Goal: Transaction & Acquisition: Purchase product/service

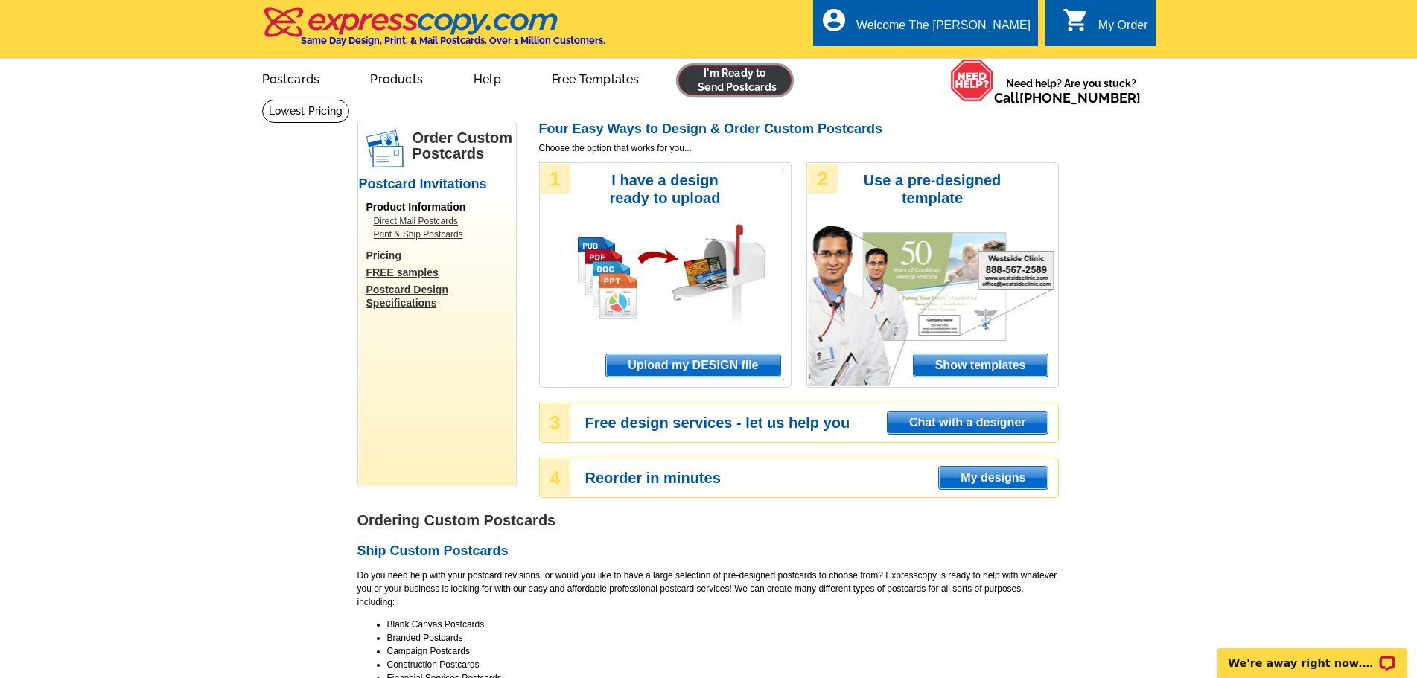
click at [773, 77] on link at bounding box center [735, 81] width 114 height 30
click at [710, 348] on div "1 I have a design ready to upload Upload my DESIGN file" at bounding box center [665, 275] width 252 height 226
click at [714, 369] on span "Upload my DESIGN file" at bounding box center [692, 365] width 173 height 22
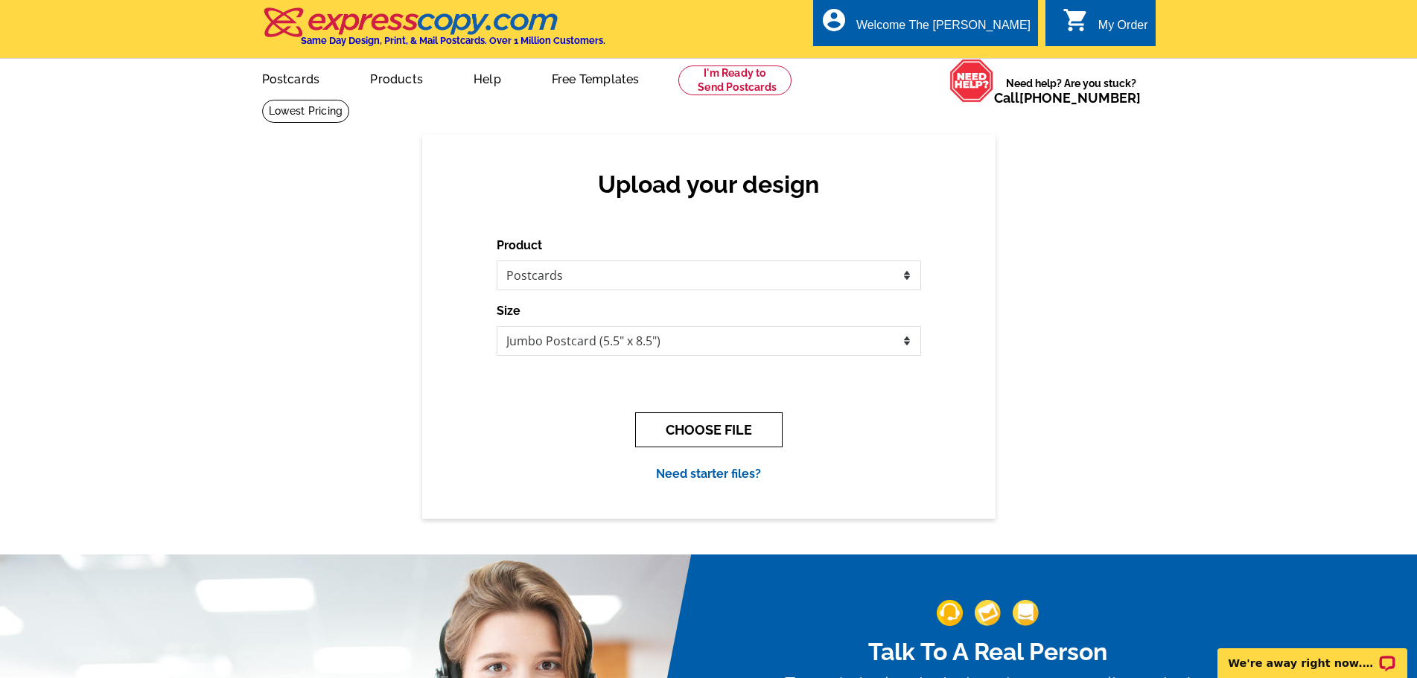
click at [744, 433] on button "CHOOSE FILE" at bounding box center [708, 429] width 147 height 35
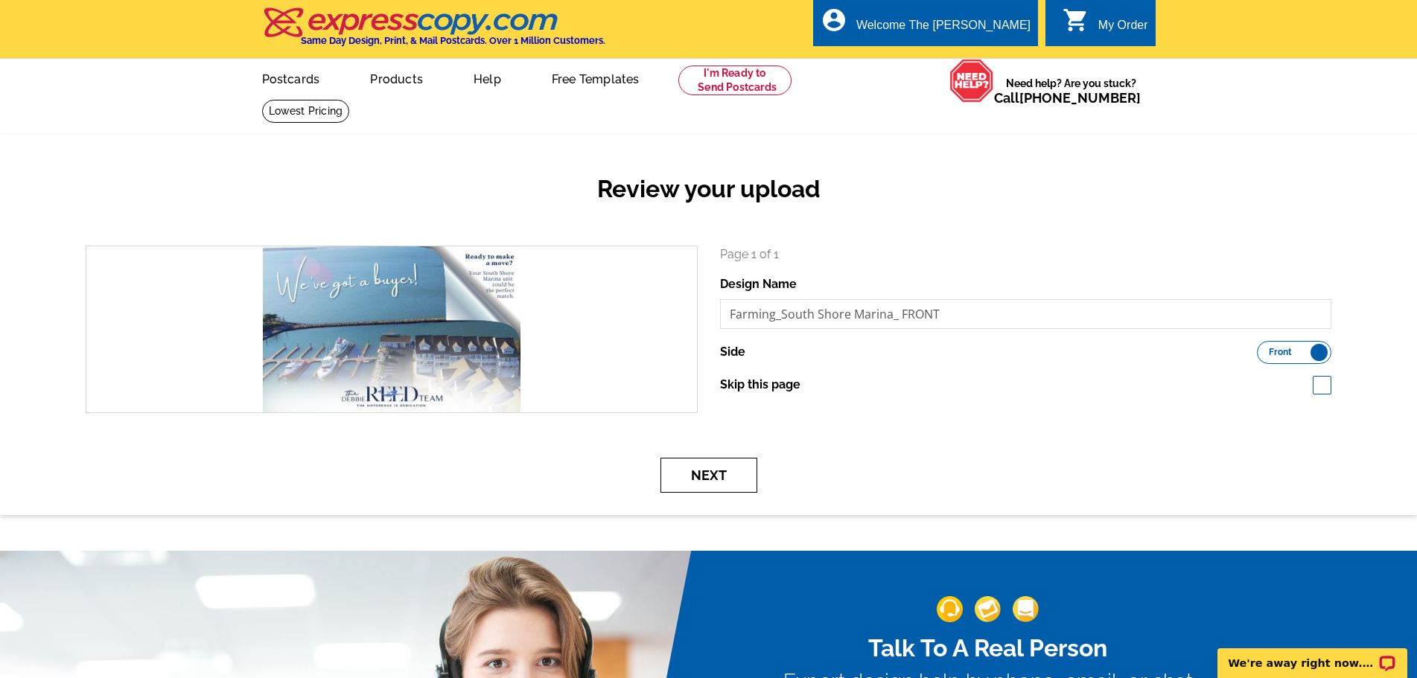
click at [740, 477] on button "Next" at bounding box center [708, 475] width 97 height 35
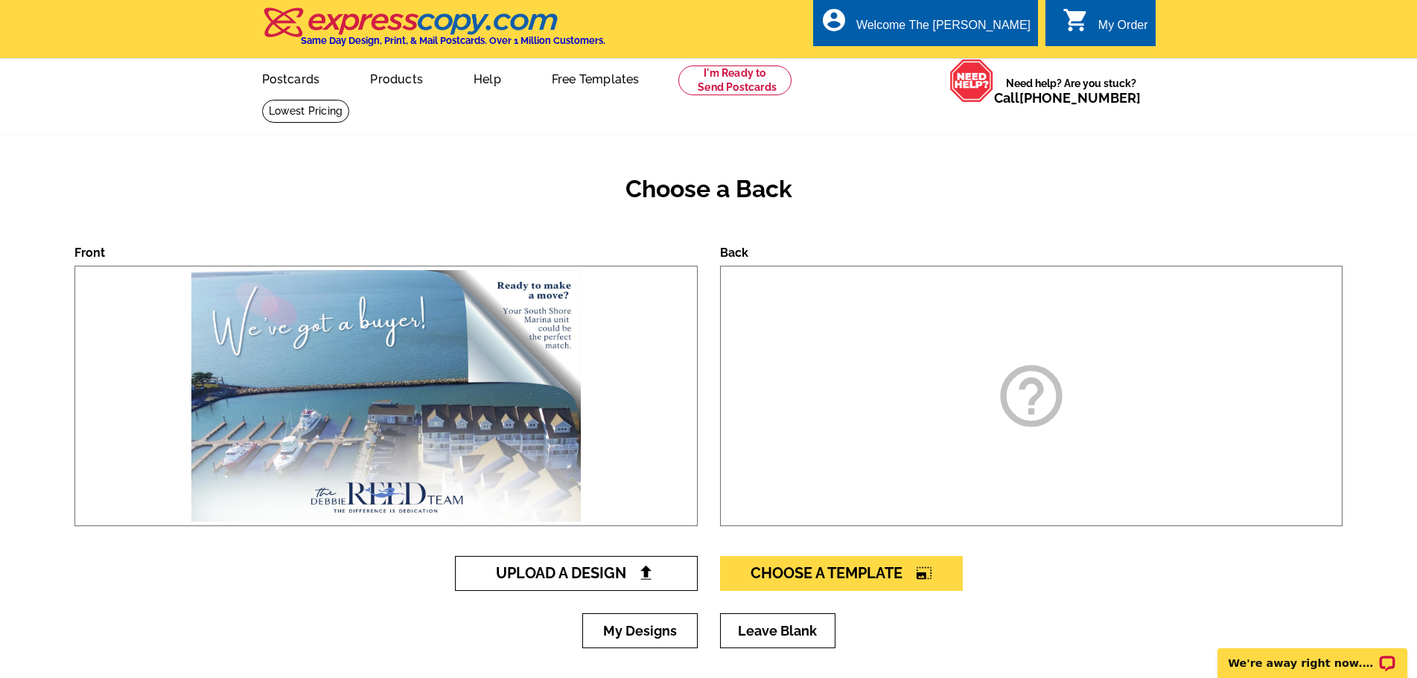
click at [628, 566] on span "Upload A Design" at bounding box center [576, 573] width 160 height 18
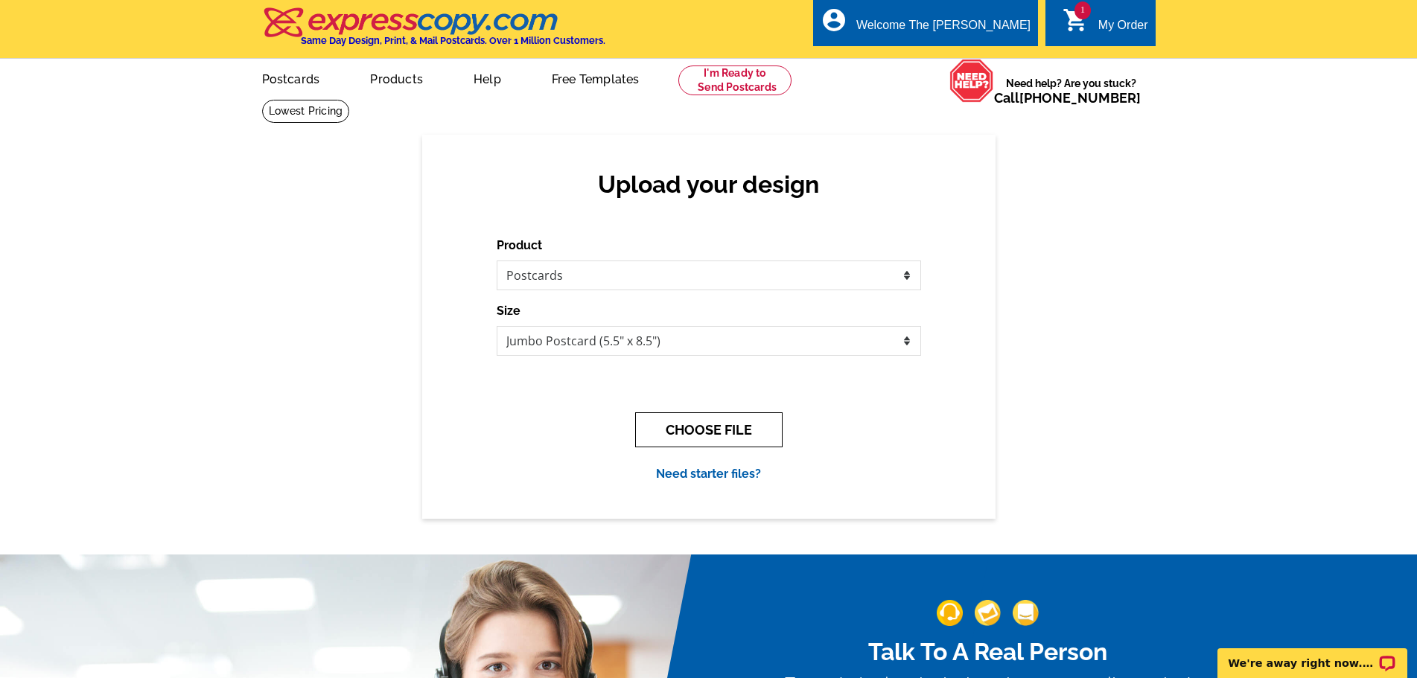
click at [725, 444] on button "CHOOSE FILE" at bounding box center [708, 429] width 147 height 35
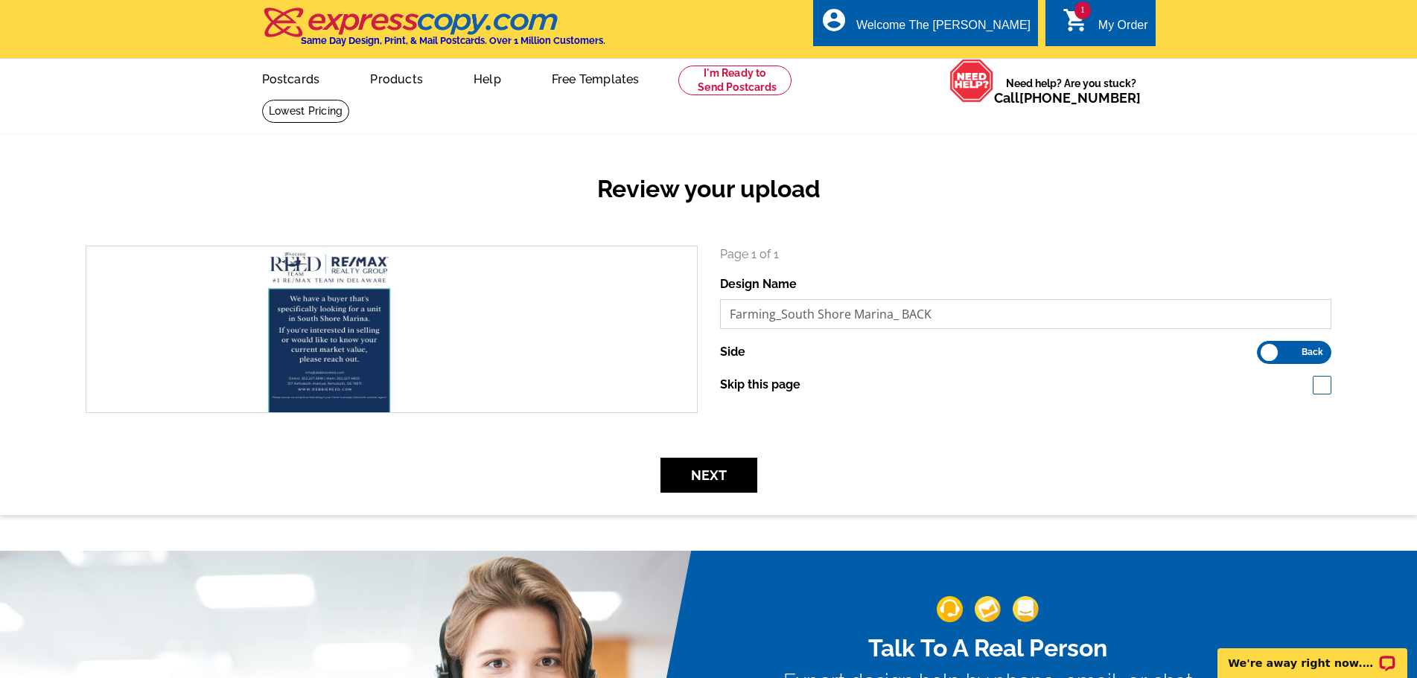
click at [1284, 322] on input "Farming_South Shore Marina_ BACK" at bounding box center [1026, 314] width 612 height 30
click at [325, 178] on h2 "Review your upload" at bounding box center [708, 189] width 1268 height 28
click at [701, 477] on button "Next" at bounding box center [708, 475] width 97 height 35
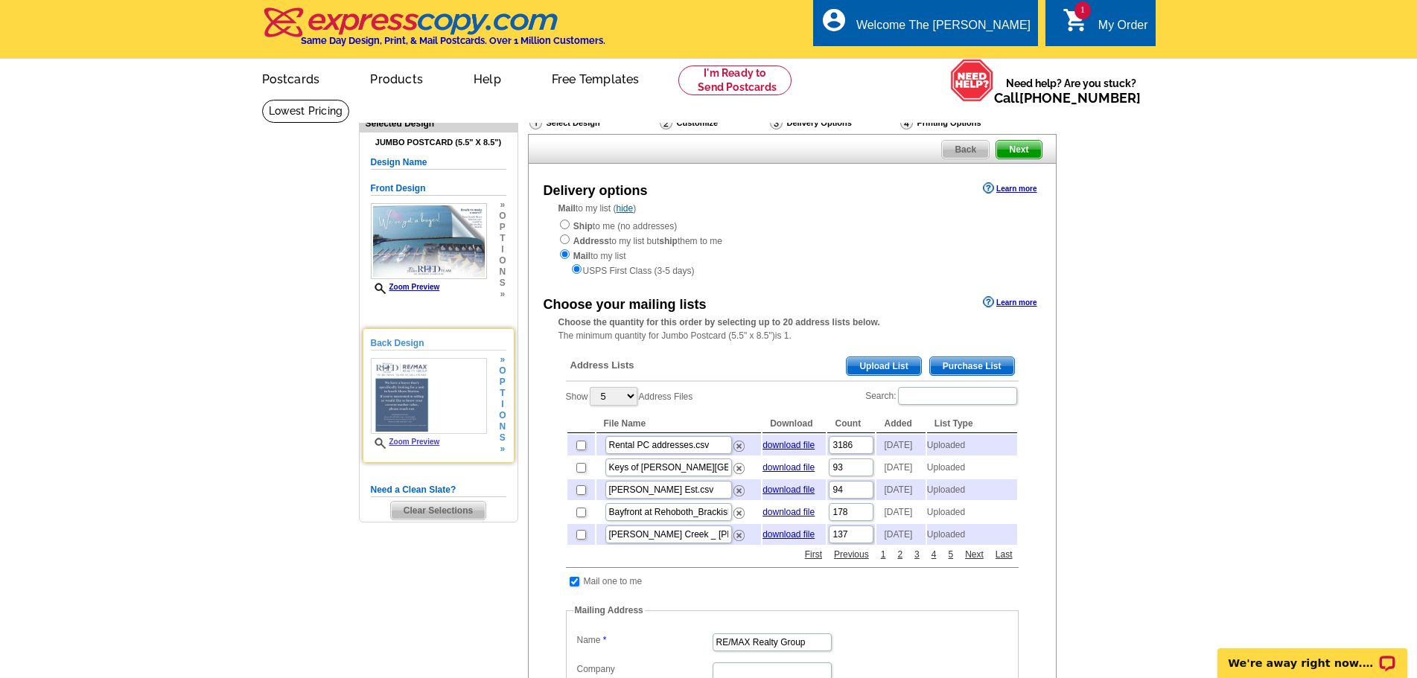
click at [465, 382] on img at bounding box center [429, 396] width 116 height 77
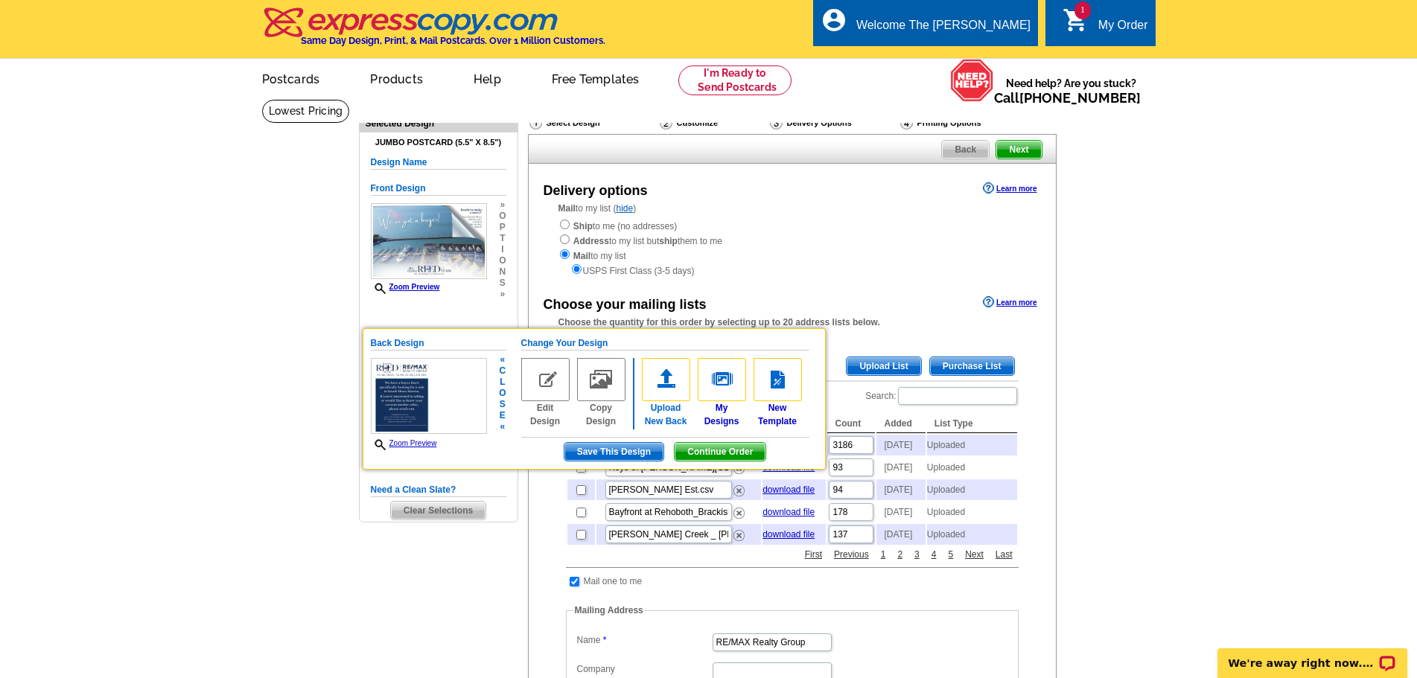
click at [678, 380] on img at bounding box center [666, 379] width 48 height 43
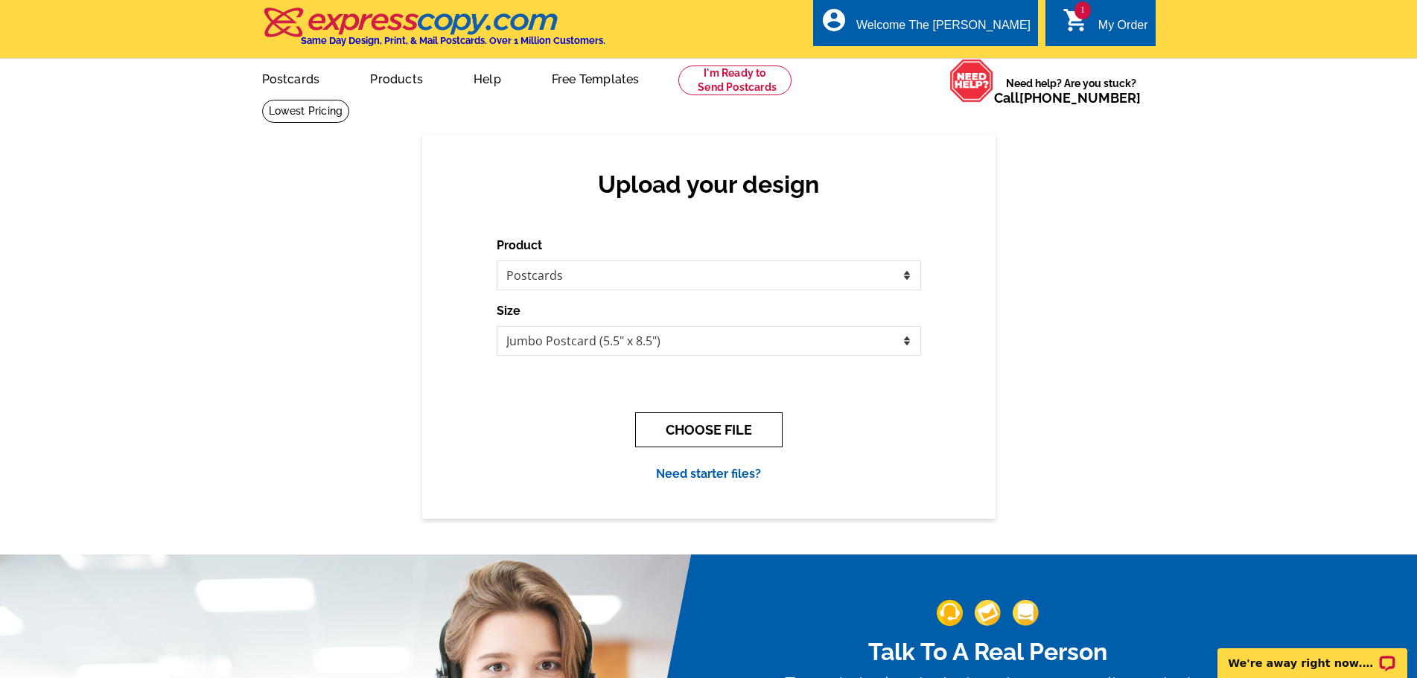
click at [749, 419] on button "CHOOSE FILE" at bounding box center [708, 429] width 147 height 35
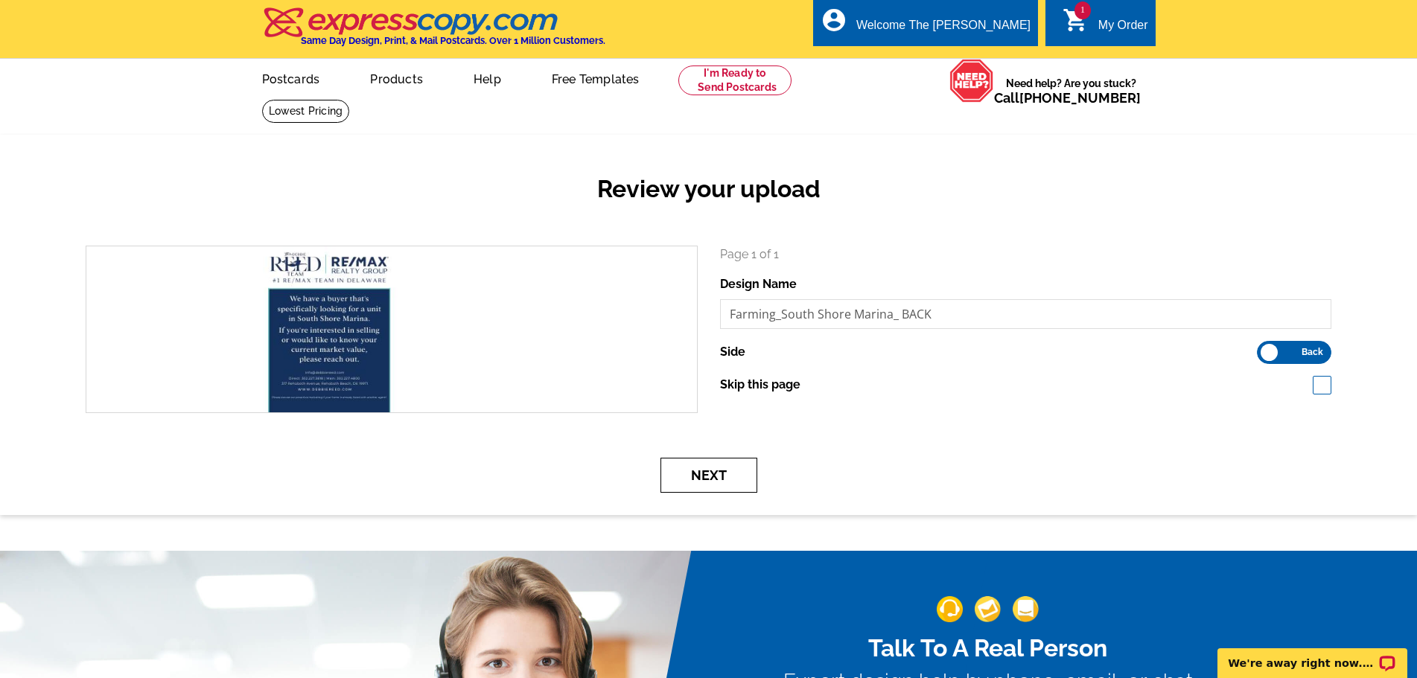
click at [693, 476] on button "Next" at bounding box center [708, 475] width 97 height 35
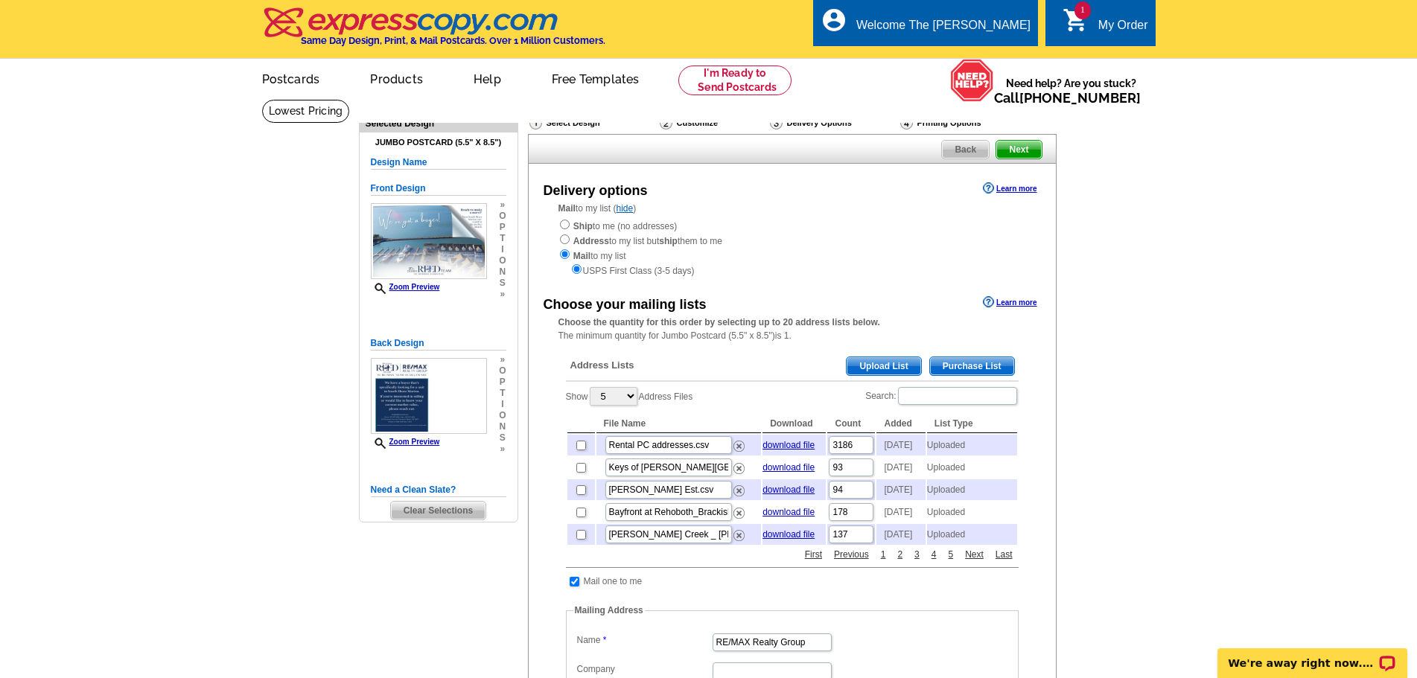
click at [908, 363] on span "Upload List" at bounding box center [884, 366] width 74 height 18
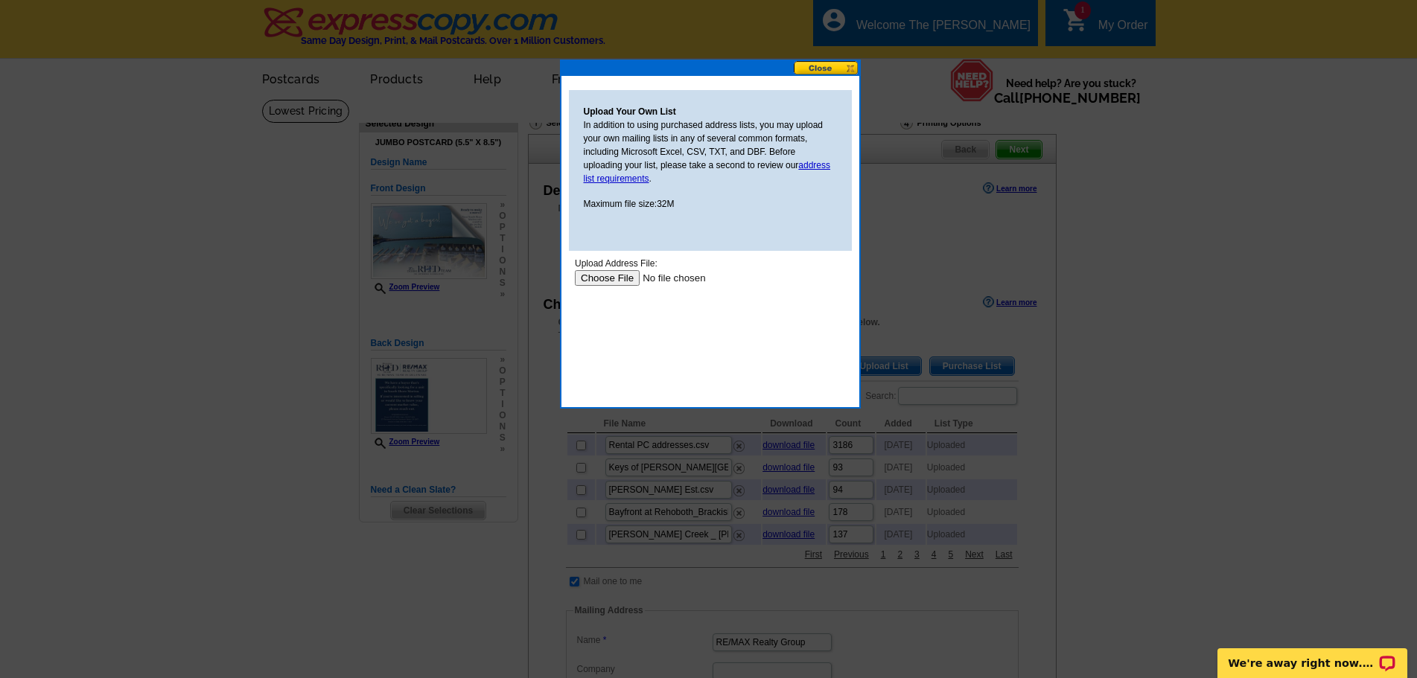
click at [602, 281] on input "file" at bounding box center [668, 278] width 188 height 16
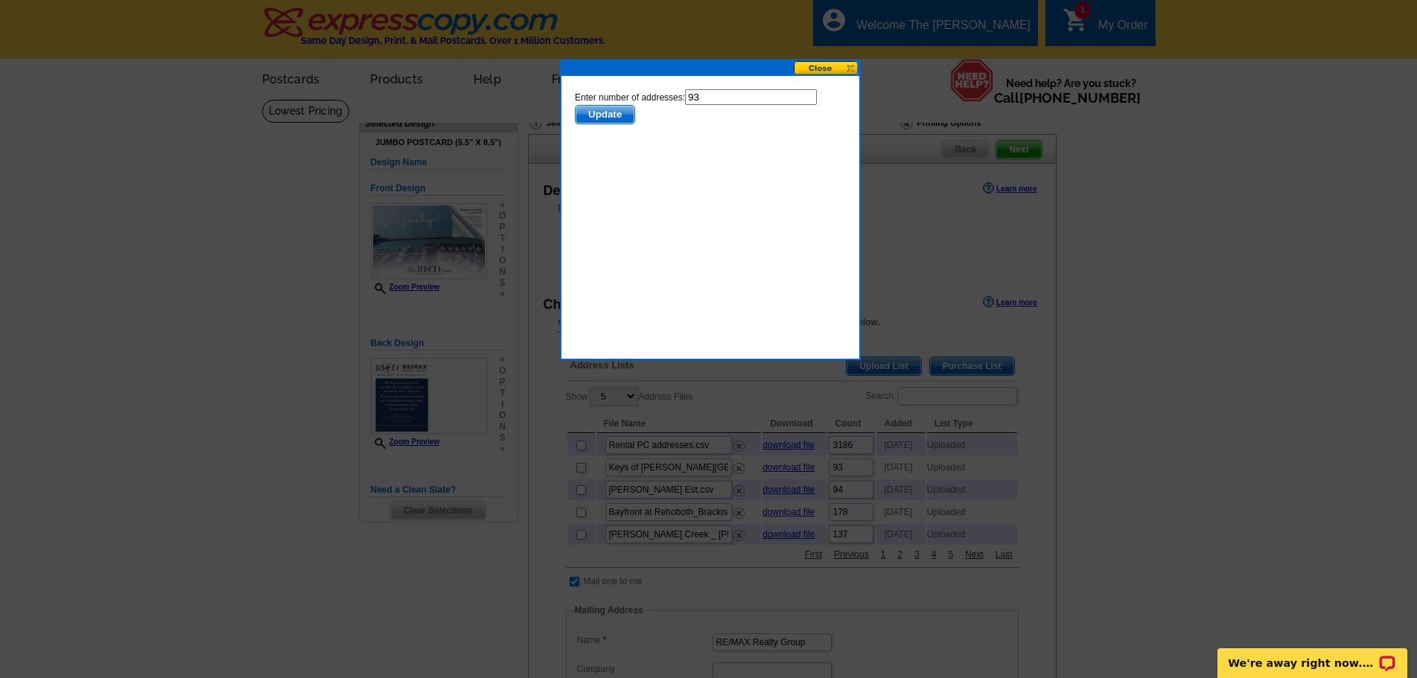
click at [605, 106] on span "Update" at bounding box center [604, 115] width 59 height 18
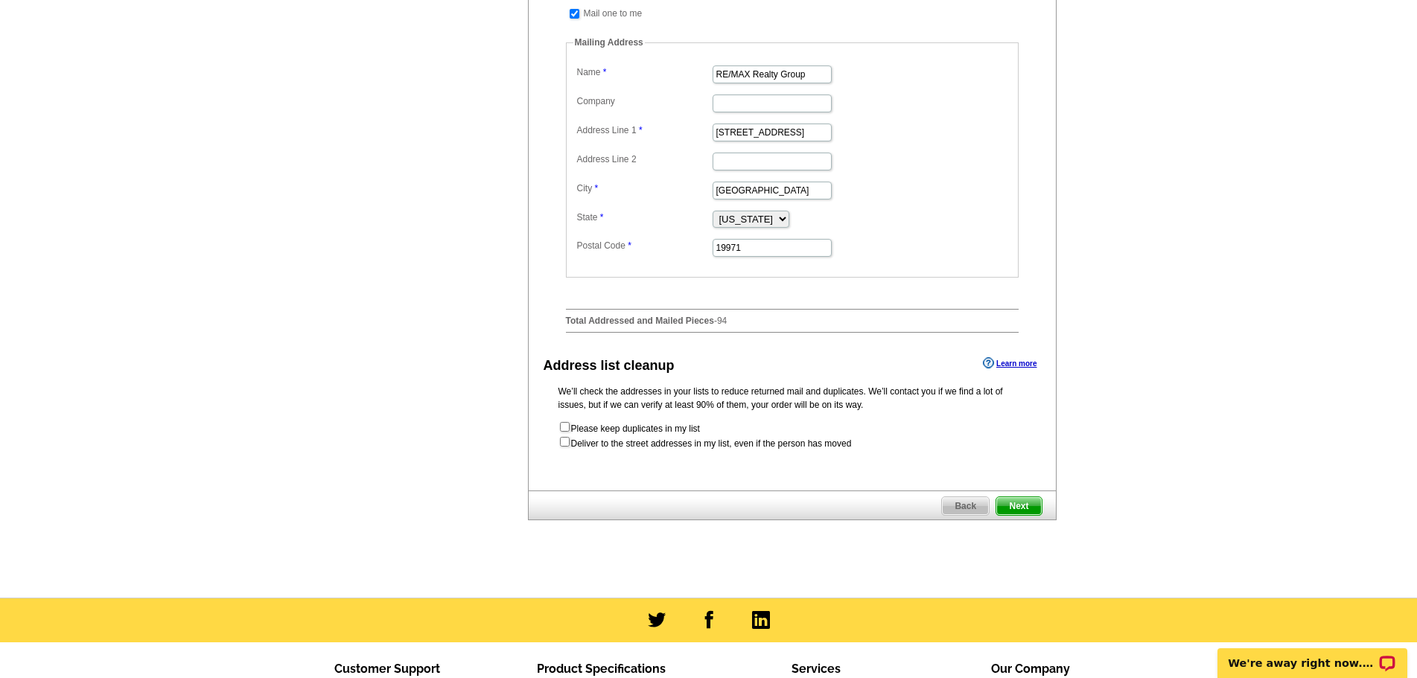
scroll to position [596, 0]
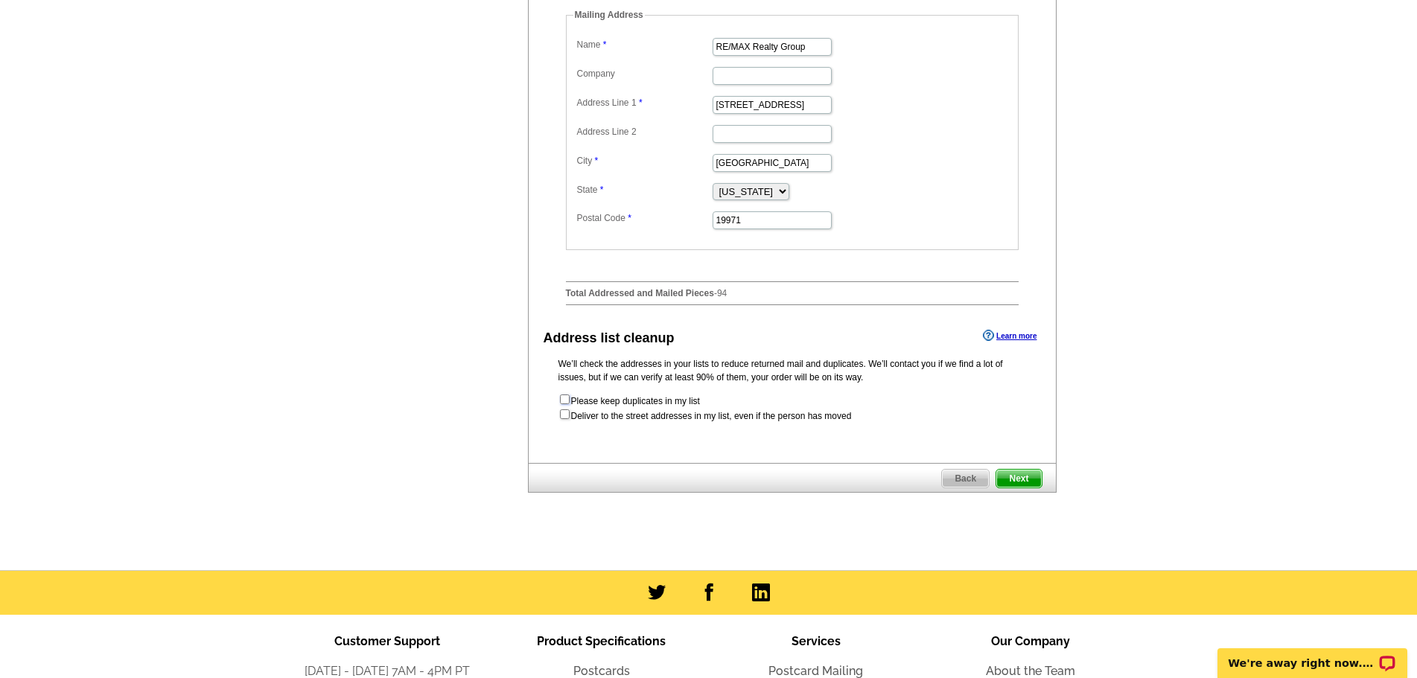
click at [567, 404] on input "checkbox" at bounding box center [565, 400] width 10 height 10
checkbox input "true"
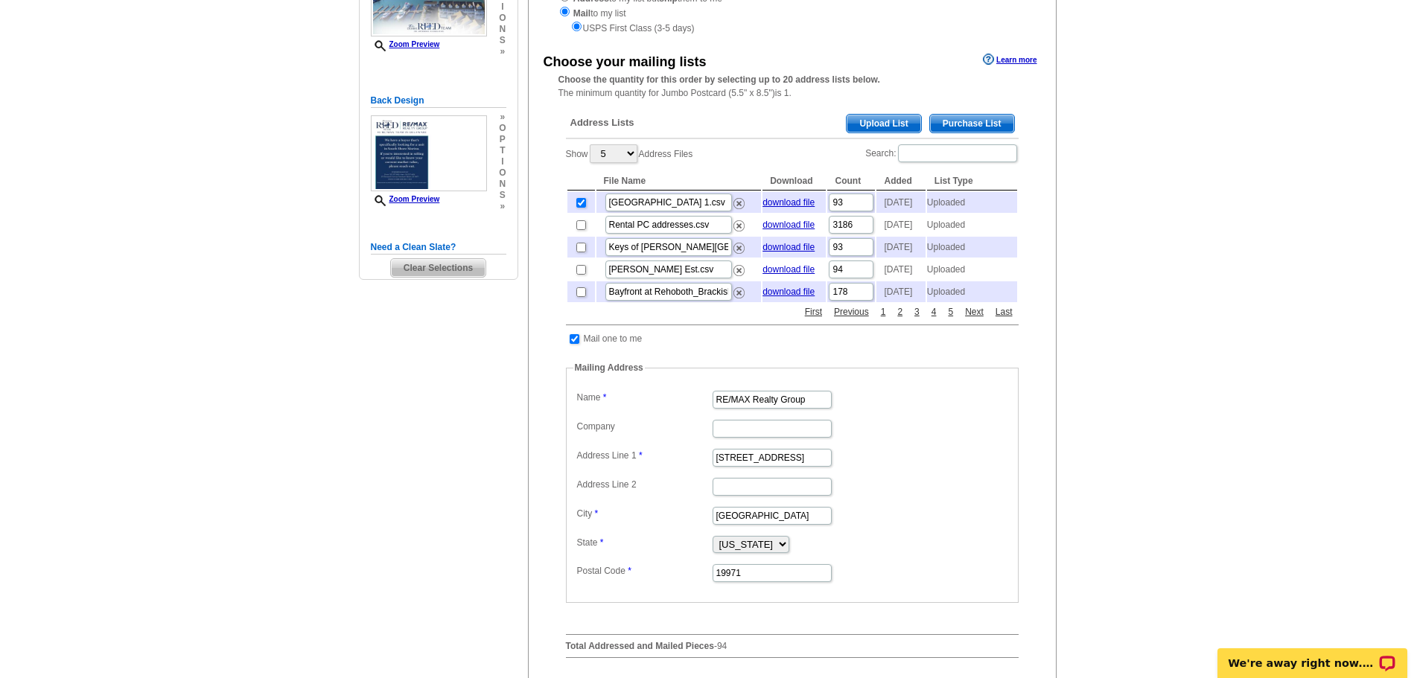
scroll to position [298, 0]
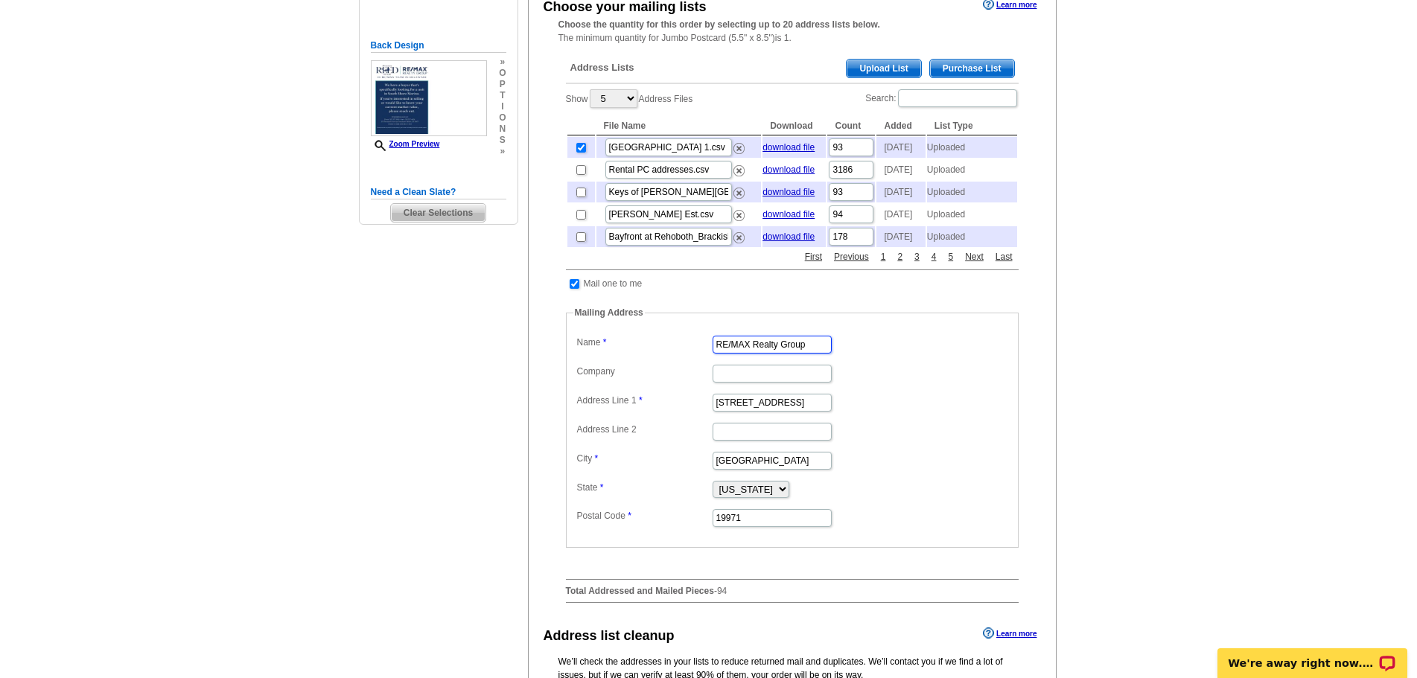
click at [809, 354] on input "RE/MAX Realty Group" at bounding box center [772, 345] width 119 height 18
type input "The Debbie Reed Team"
click at [768, 383] on input "Company" at bounding box center [772, 374] width 119 height 18
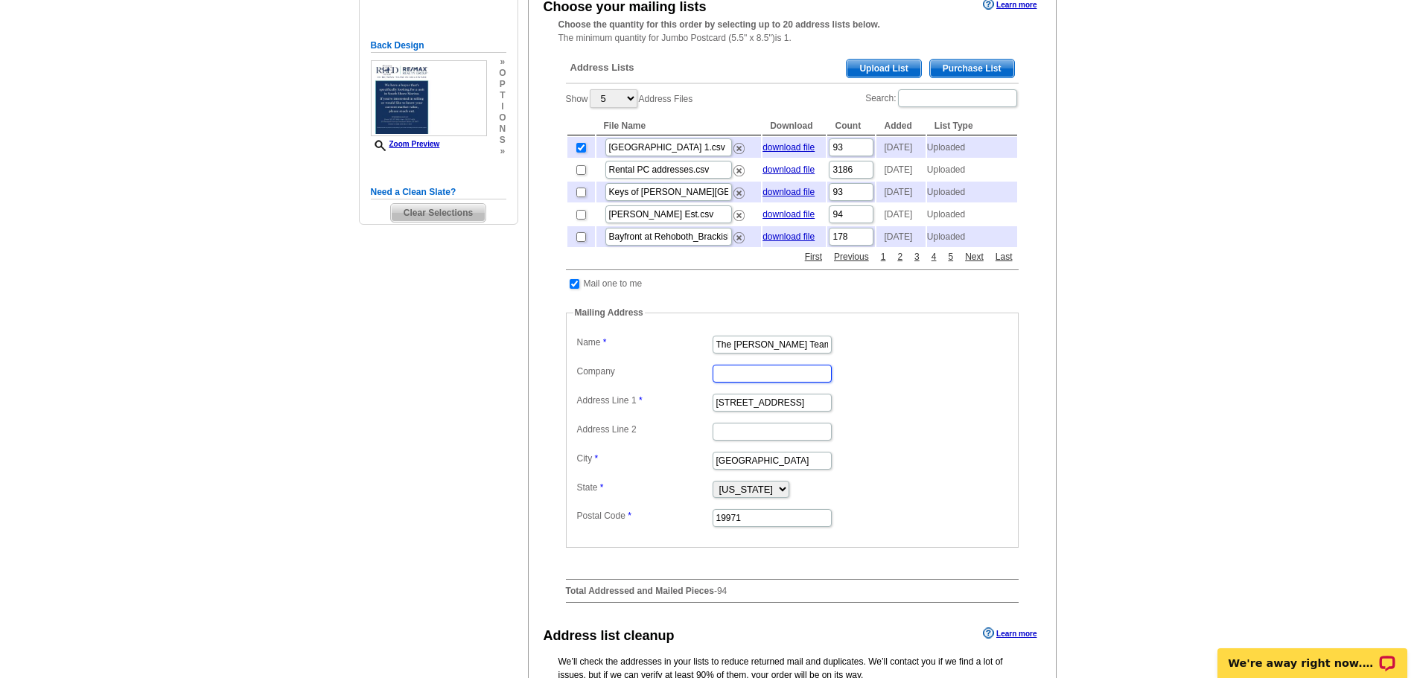
click at [770, 383] on input "Company" at bounding box center [772, 374] width 119 height 18
click at [806, 412] on input "317 Rehoboth Ave" at bounding box center [772, 403] width 119 height 18
click at [829, 413] on dd "317 Rehoboth Ave" at bounding box center [792, 401] width 438 height 23
drag, startPoint x: 806, startPoint y: 436, endPoint x: 536, endPoint y: 416, distance: 271.0
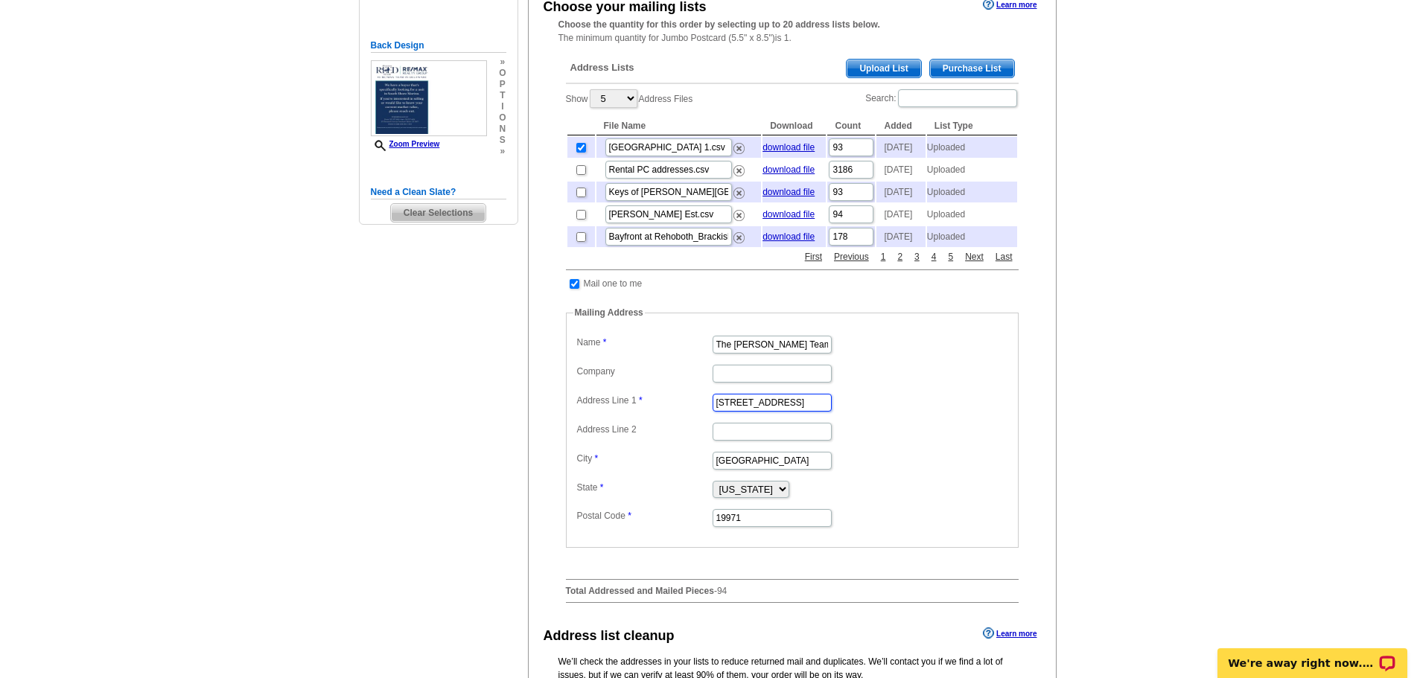
click at [536, 416] on div "Choose your mailing lists Learn more Choose the quantity for this order by sele…" at bounding box center [792, 305] width 527 height 620
type input "[STREET_ADDRESS]"
click at [912, 479] on dl "Label Mail-To-Me Name The Debbie Reed Team Company Address Line 1 317 Rehoboth …" at bounding box center [792, 430] width 438 height 197
click at [818, 354] on input "The Debbie Reed Team" at bounding box center [772, 345] width 119 height 18
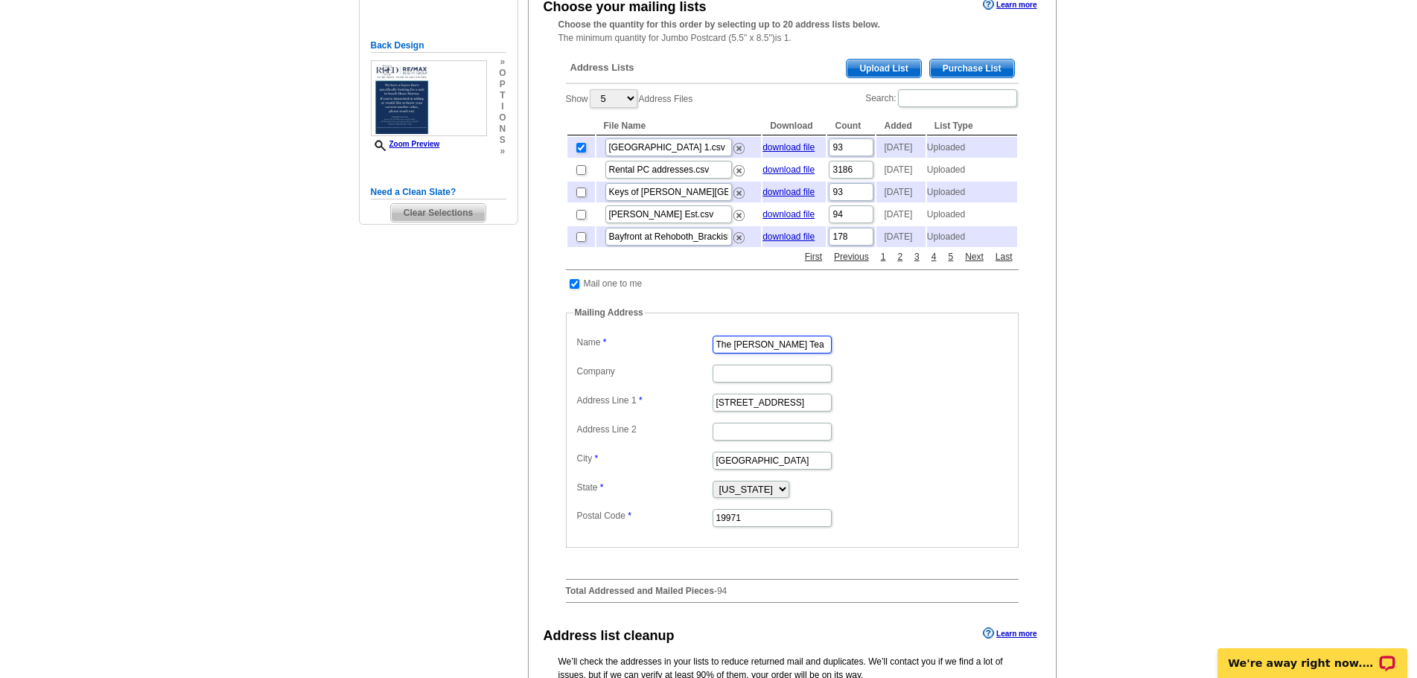
type input "The Debbie Reed Team"
click at [969, 442] on dd at bounding box center [792, 430] width 438 height 23
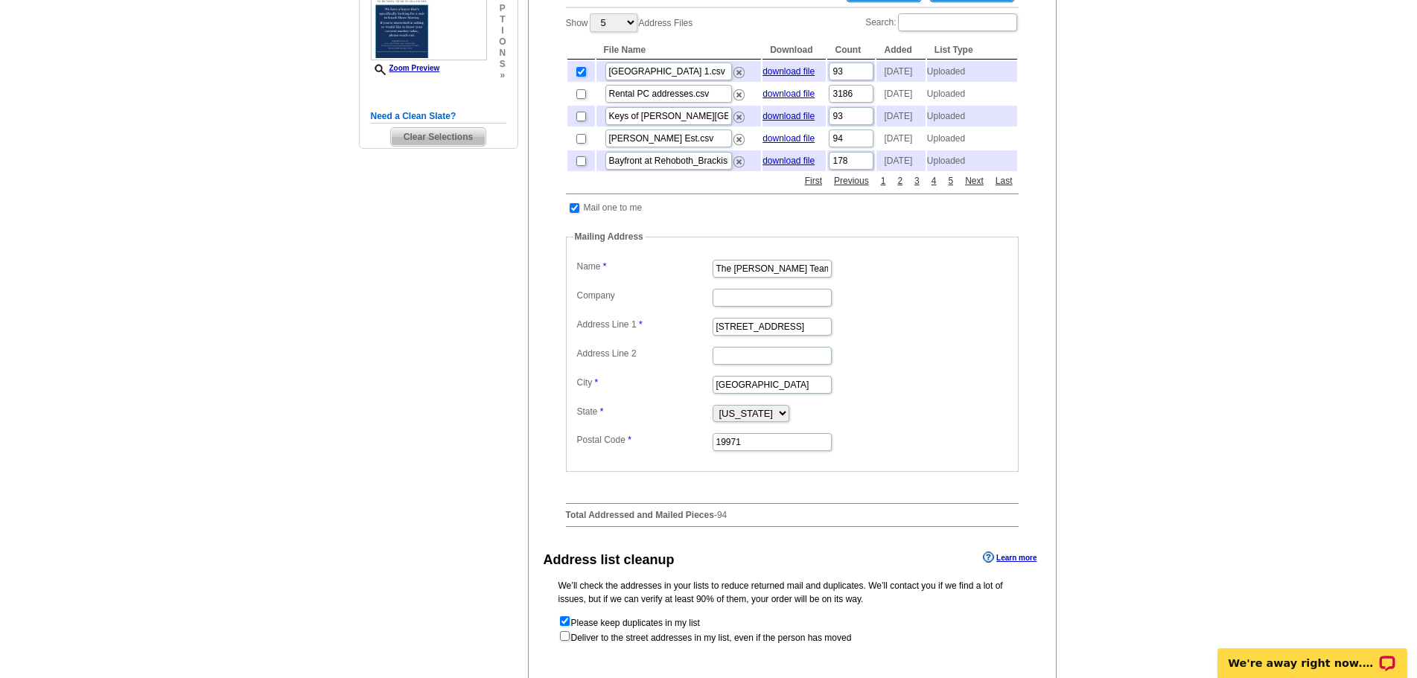
scroll to position [372, 0]
click at [728, 337] on input "[STREET_ADDRESS]" at bounding box center [772, 328] width 119 height 18
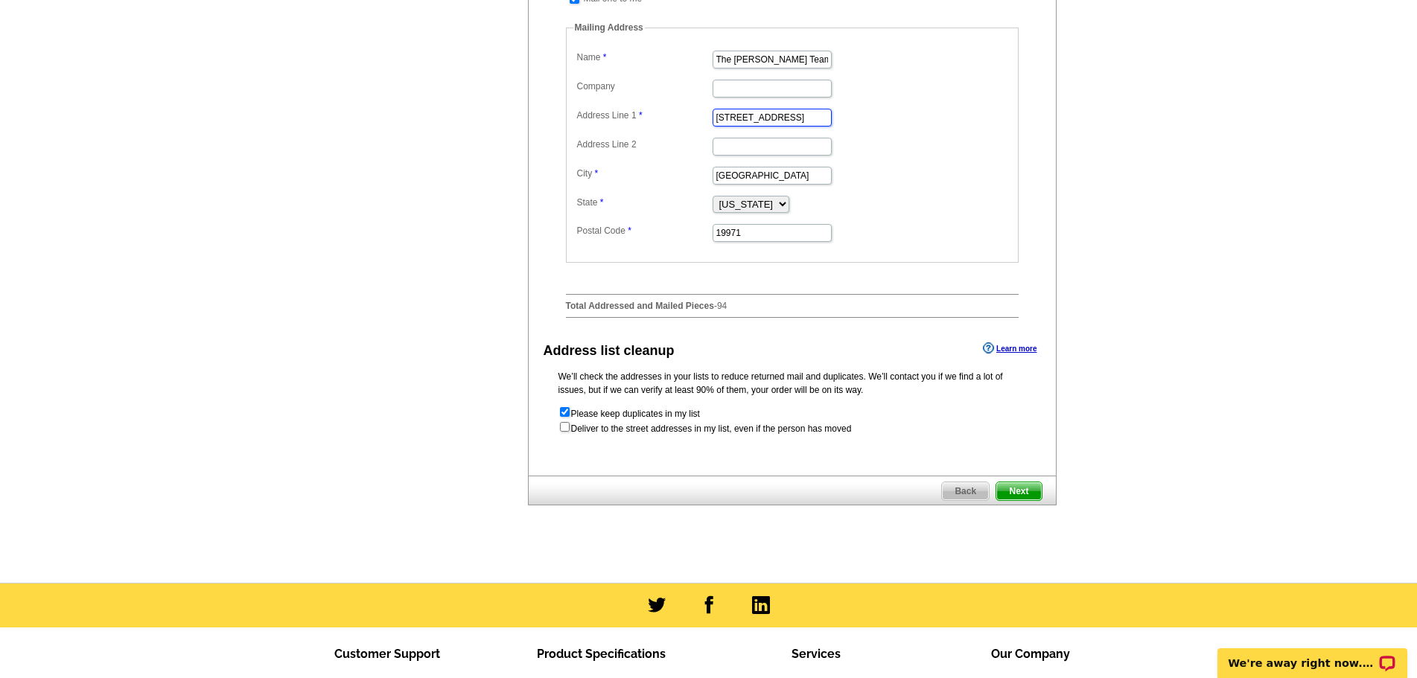
scroll to position [447, 0]
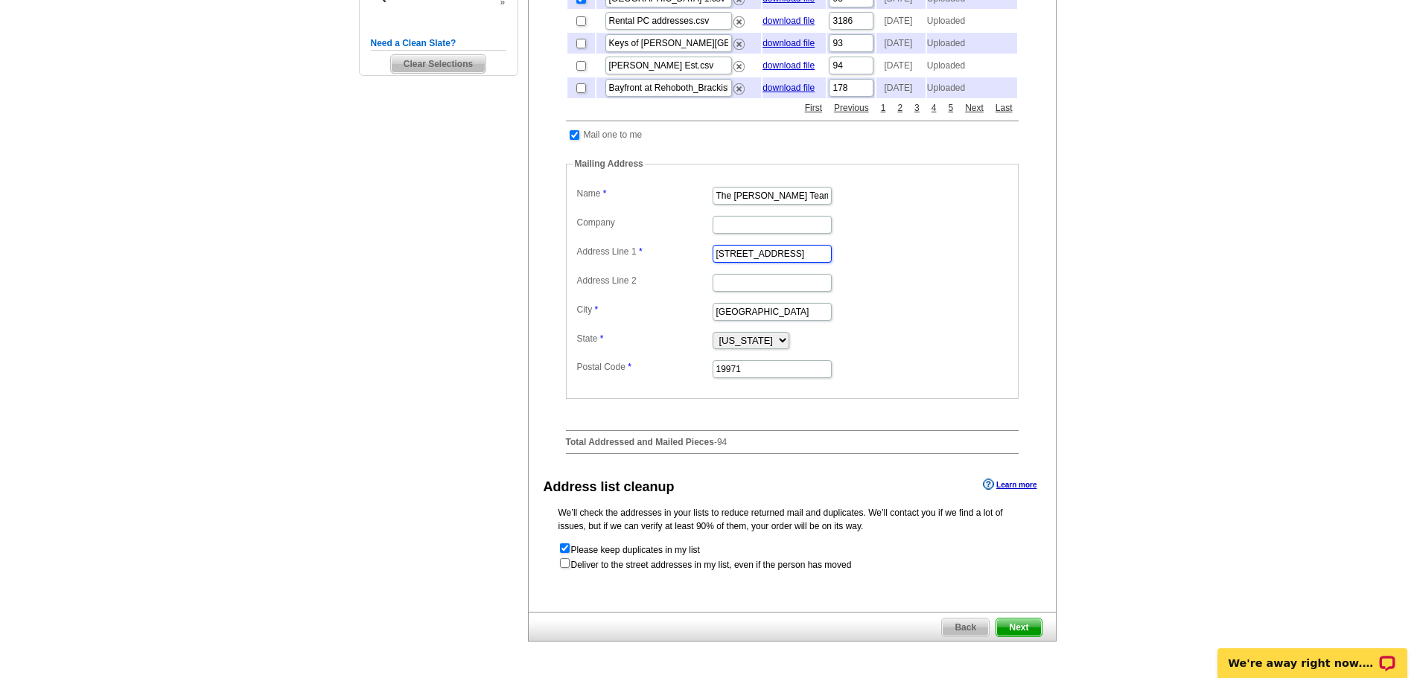
click at [729, 263] on input "317 Rehoboth Ave" at bounding box center [772, 254] width 119 height 18
click at [945, 380] on dd "19971" at bounding box center [792, 368] width 438 height 23
click at [728, 263] on input "319 Rehoboth Ave" at bounding box center [772, 254] width 119 height 18
type input "317 Rehoboth Ave"
click at [828, 378] on input "19971" at bounding box center [772, 369] width 119 height 18
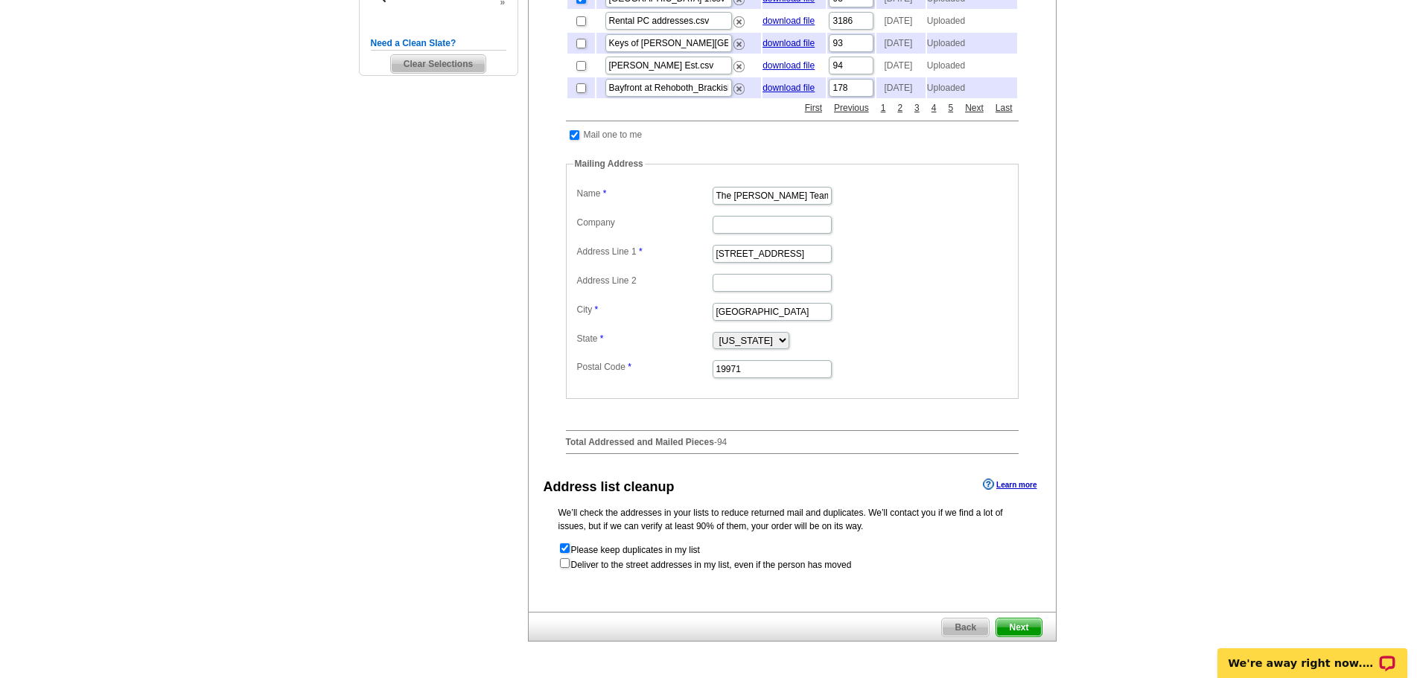
click at [914, 380] on dd "19971" at bounding box center [792, 368] width 438 height 23
drag, startPoint x: 914, startPoint y: 389, endPoint x: 882, endPoint y: 376, distance: 33.7
click at [881, 351] on dd "Alabama Alaska Arizona Arkansas California Colorado Connecticut District of Col…" at bounding box center [792, 339] width 438 height 22
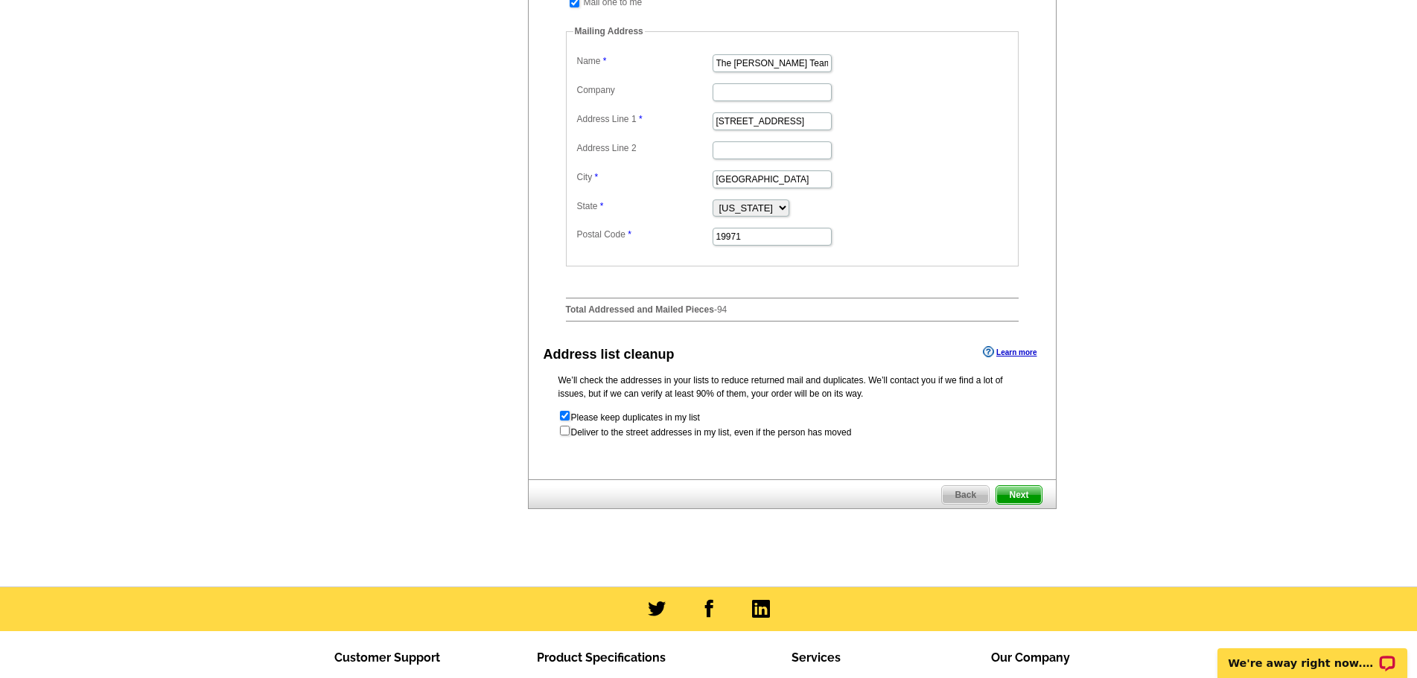
scroll to position [745, 0]
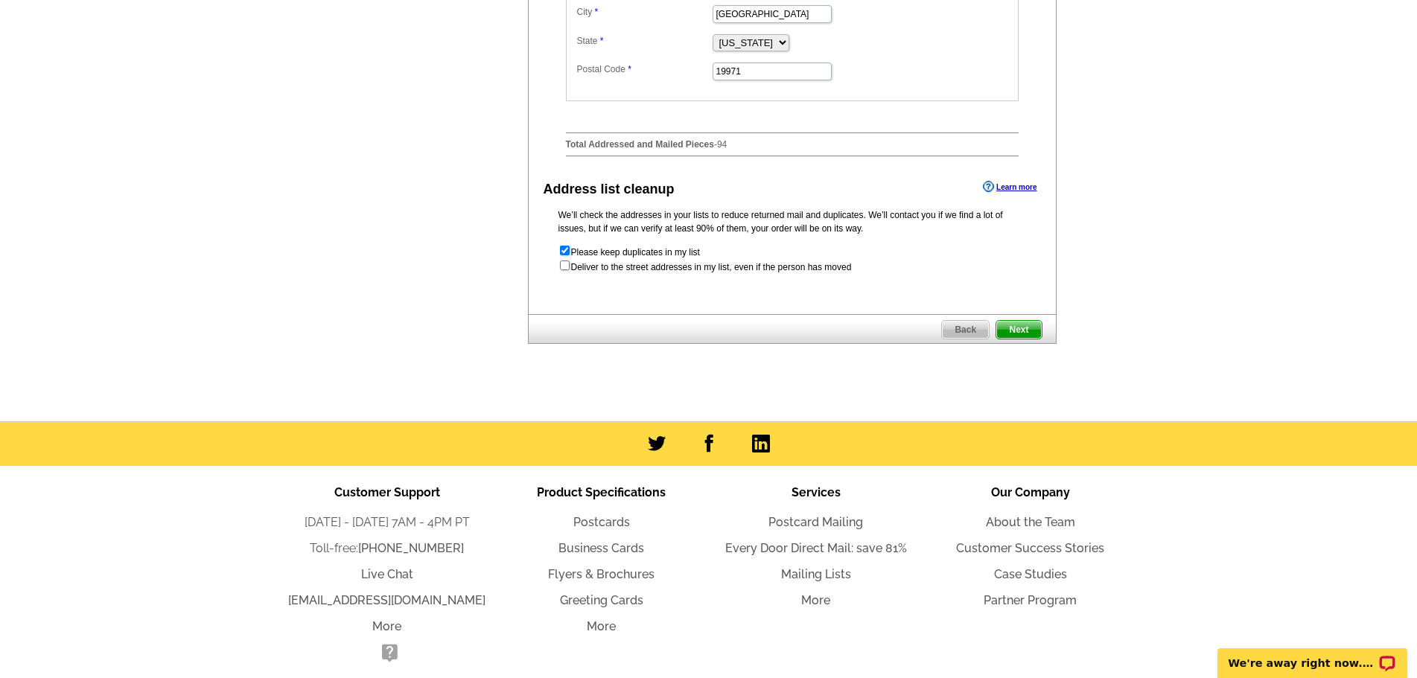
click at [1009, 339] on span "Next" at bounding box center [1018, 330] width 45 height 18
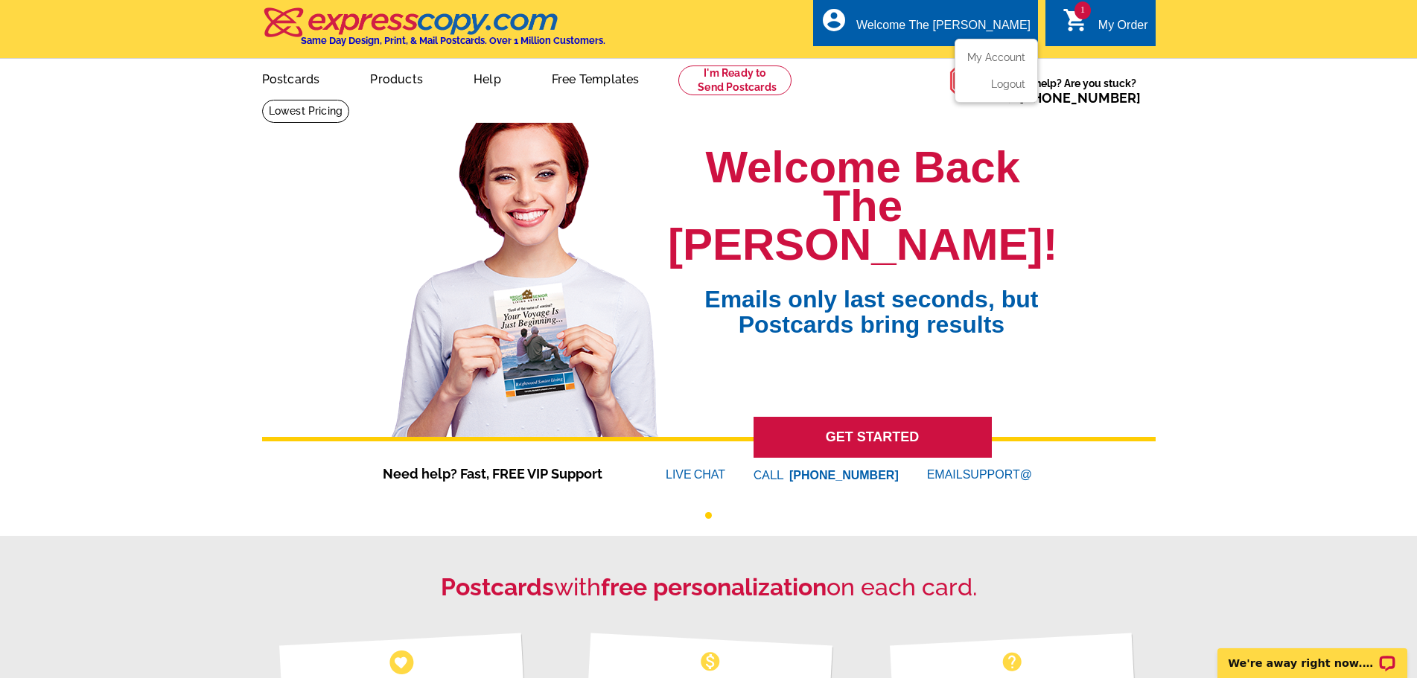
click at [1009, 51] on ul "My Account Logout" at bounding box center [996, 71] width 83 height 64
click at [1018, 60] on link "My Account" at bounding box center [993, 57] width 64 height 13
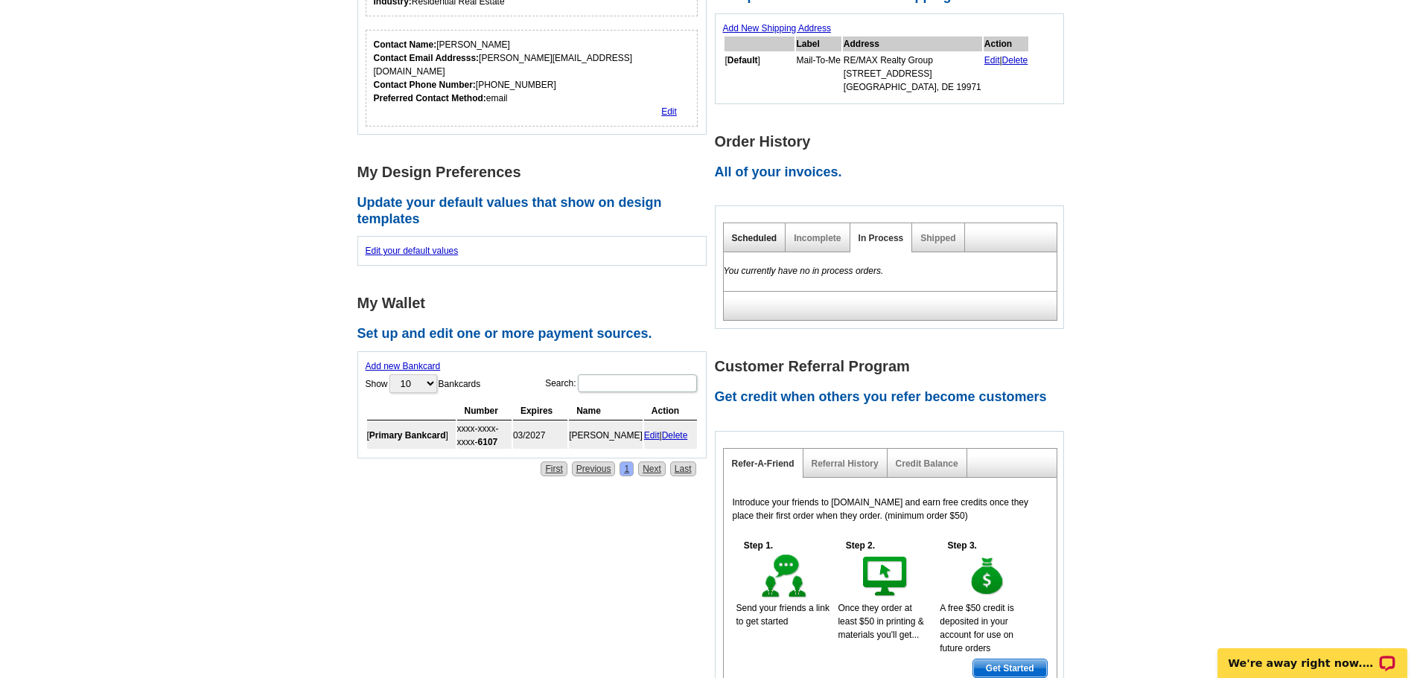
click at [757, 240] on link "Scheduled" at bounding box center [754, 238] width 45 height 10
click at [939, 240] on link "Shipped" at bounding box center [937, 238] width 35 height 10
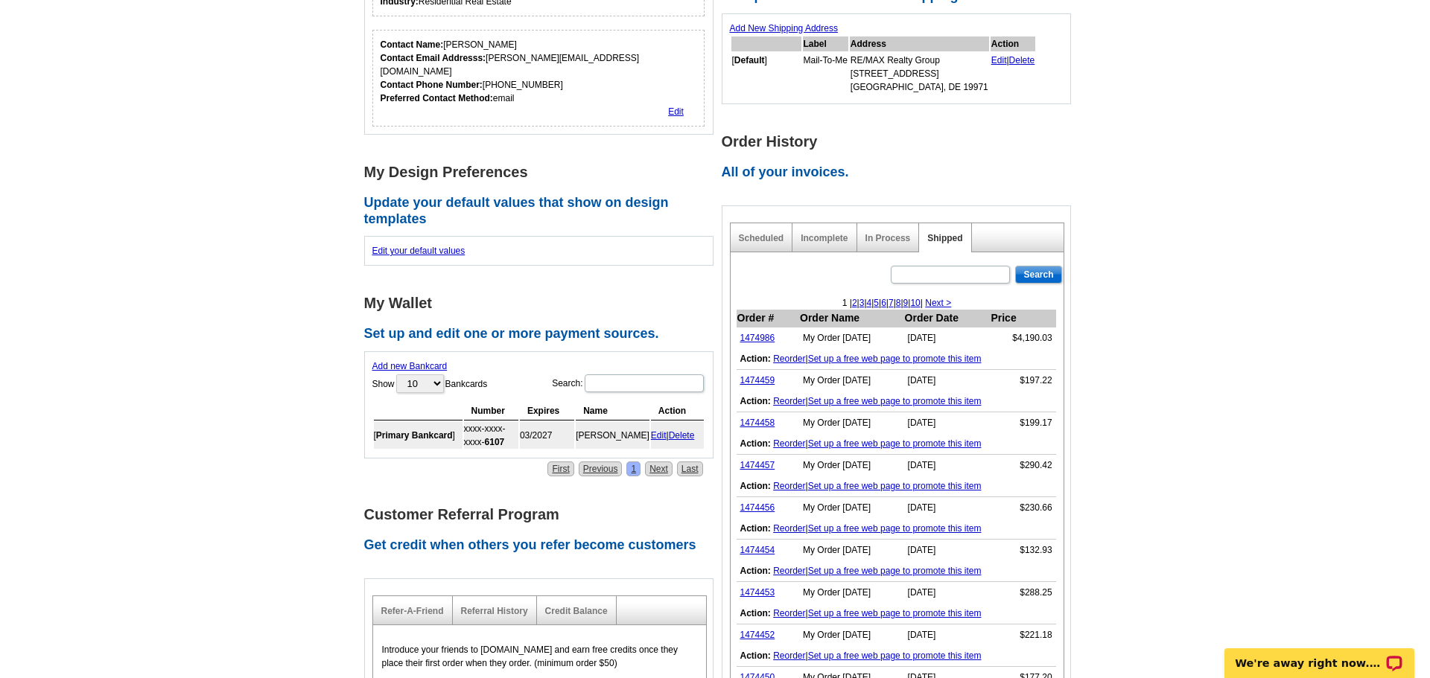
scroll to position [372, 0]
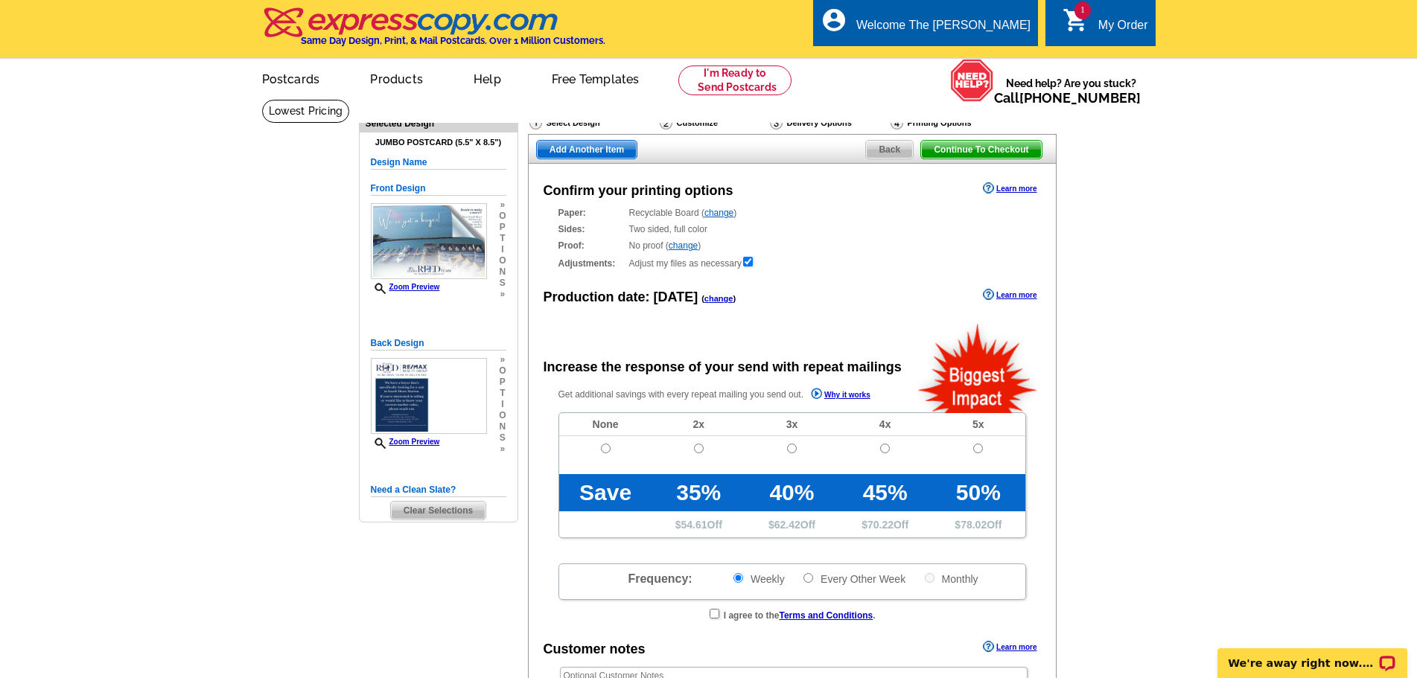
click at [887, 150] on span "Back" at bounding box center [889, 150] width 47 height 18
radio input "false"
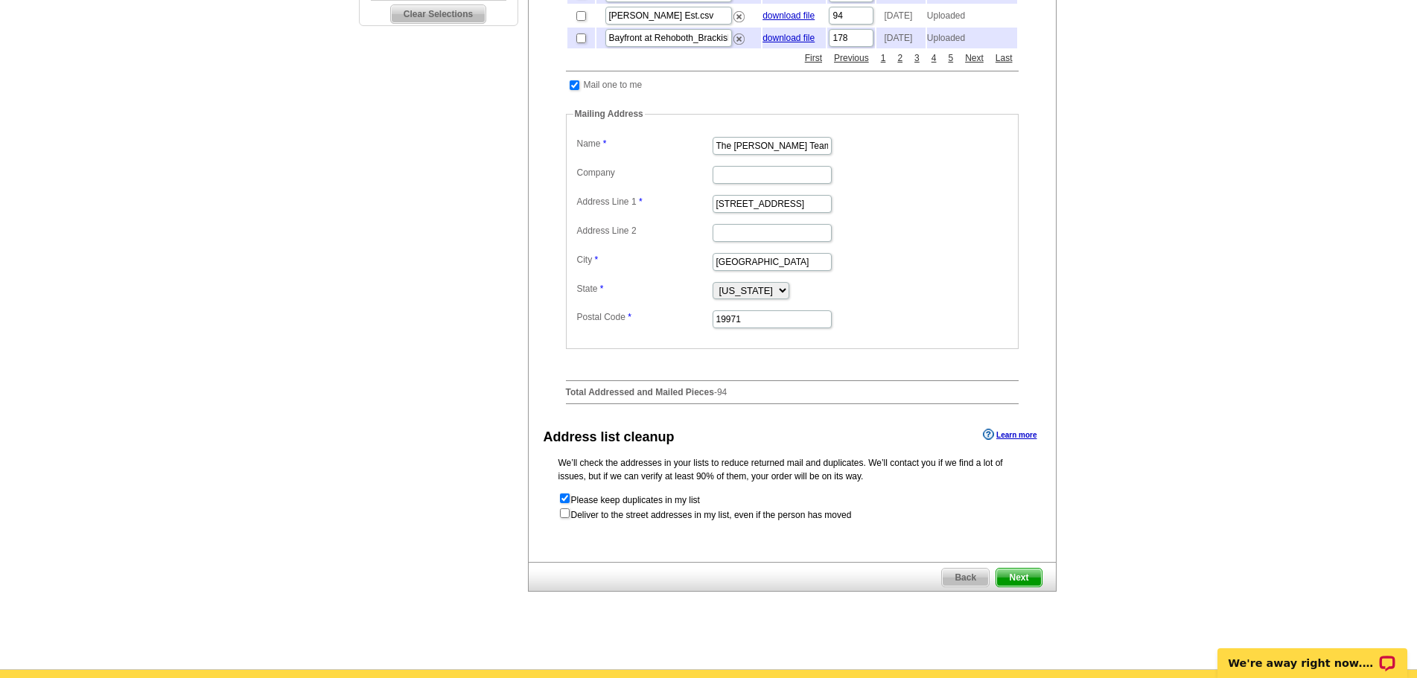
scroll to position [596, 0]
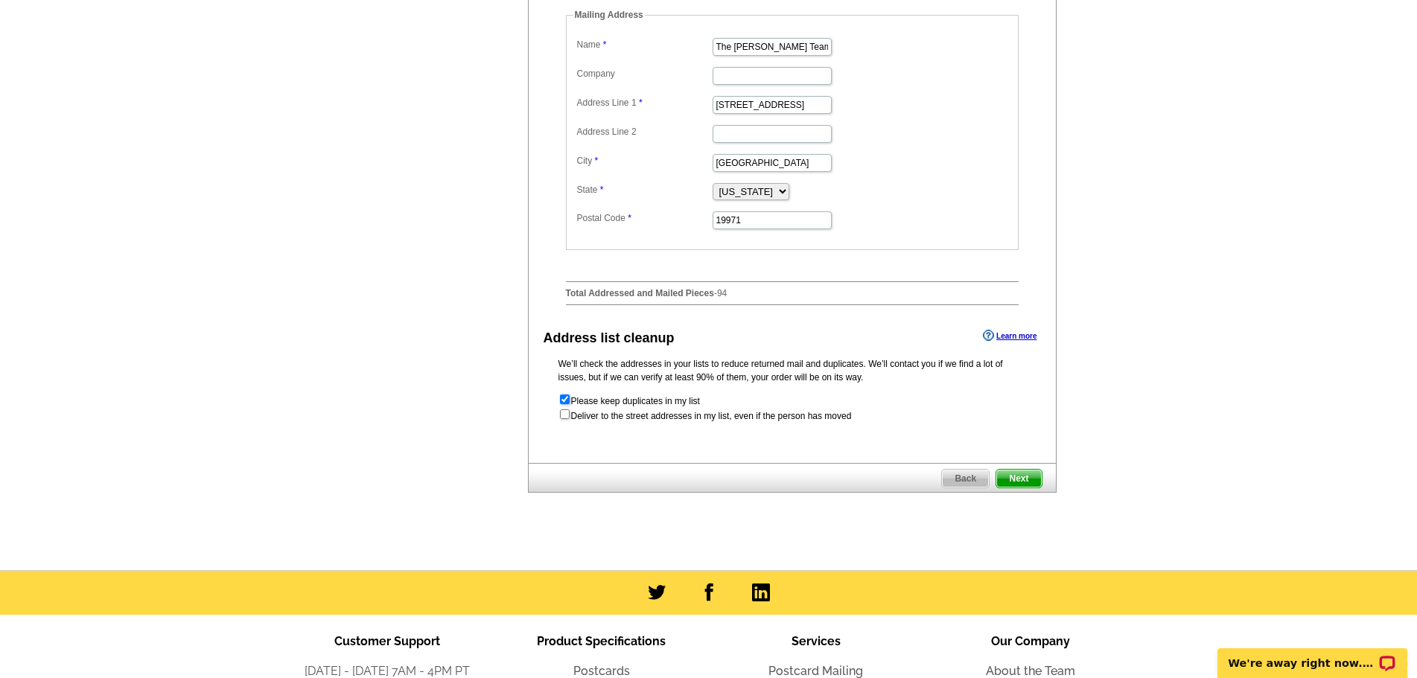
click at [565, 404] on input "checkbox" at bounding box center [565, 400] width 10 height 10
checkbox input "false"
click at [564, 419] on input "checkbox" at bounding box center [565, 415] width 10 height 10
checkbox input "true"
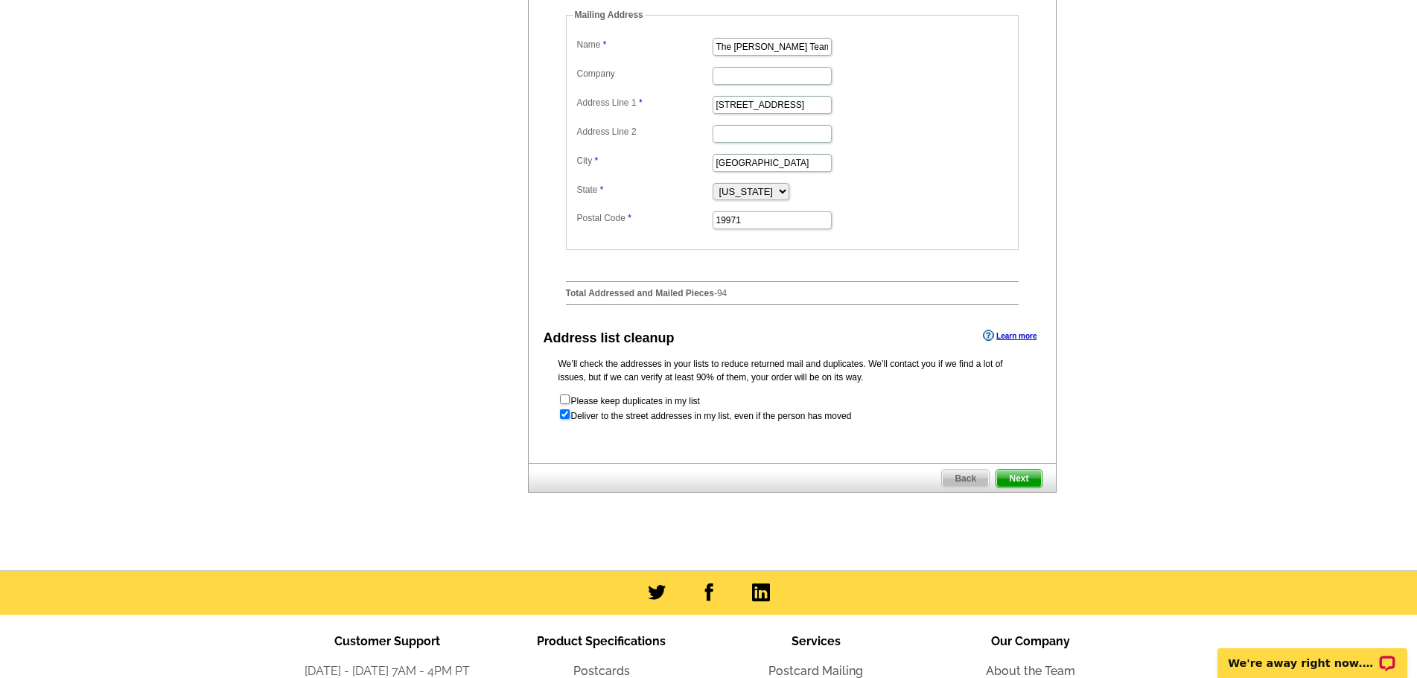
radio input "true"
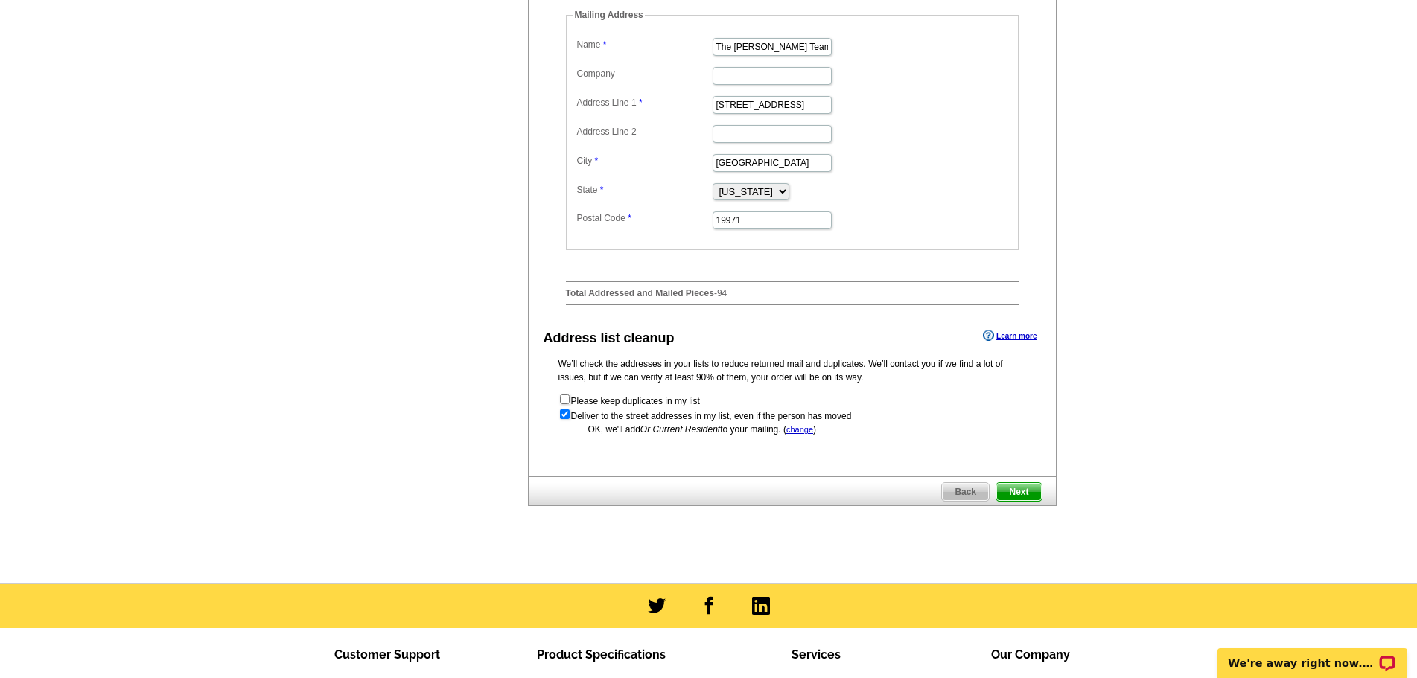
click at [1020, 501] on span "Next" at bounding box center [1018, 492] width 45 height 18
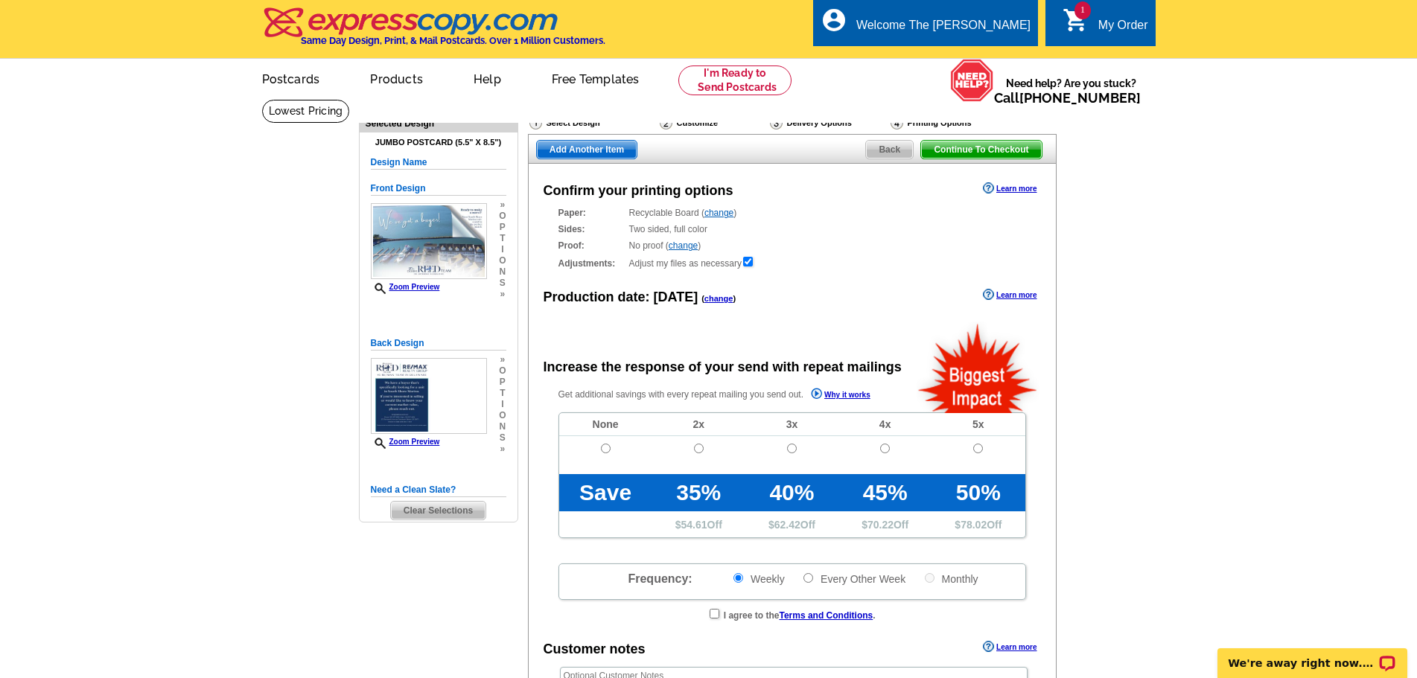
radio input "false"
click at [606, 453] on input "radio" at bounding box center [606, 449] width 10 height 10
radio input "true"
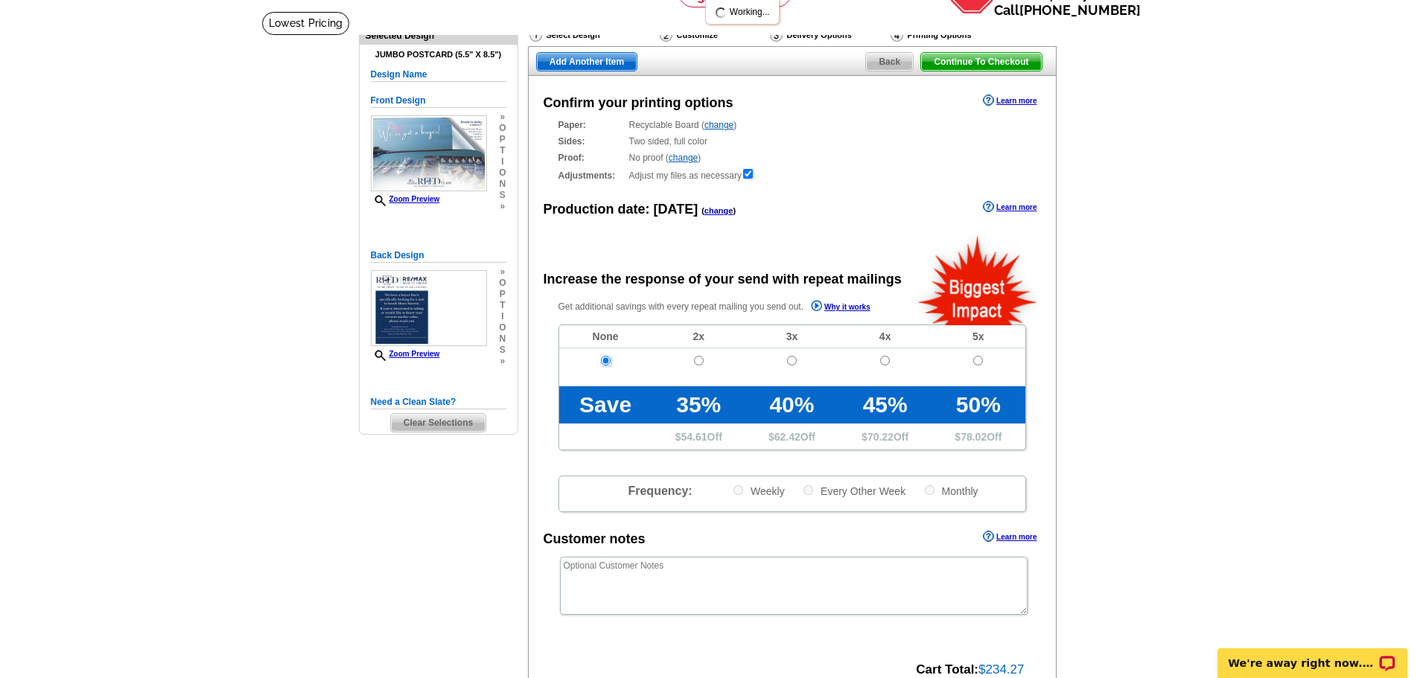
scroll to position [223, 0]
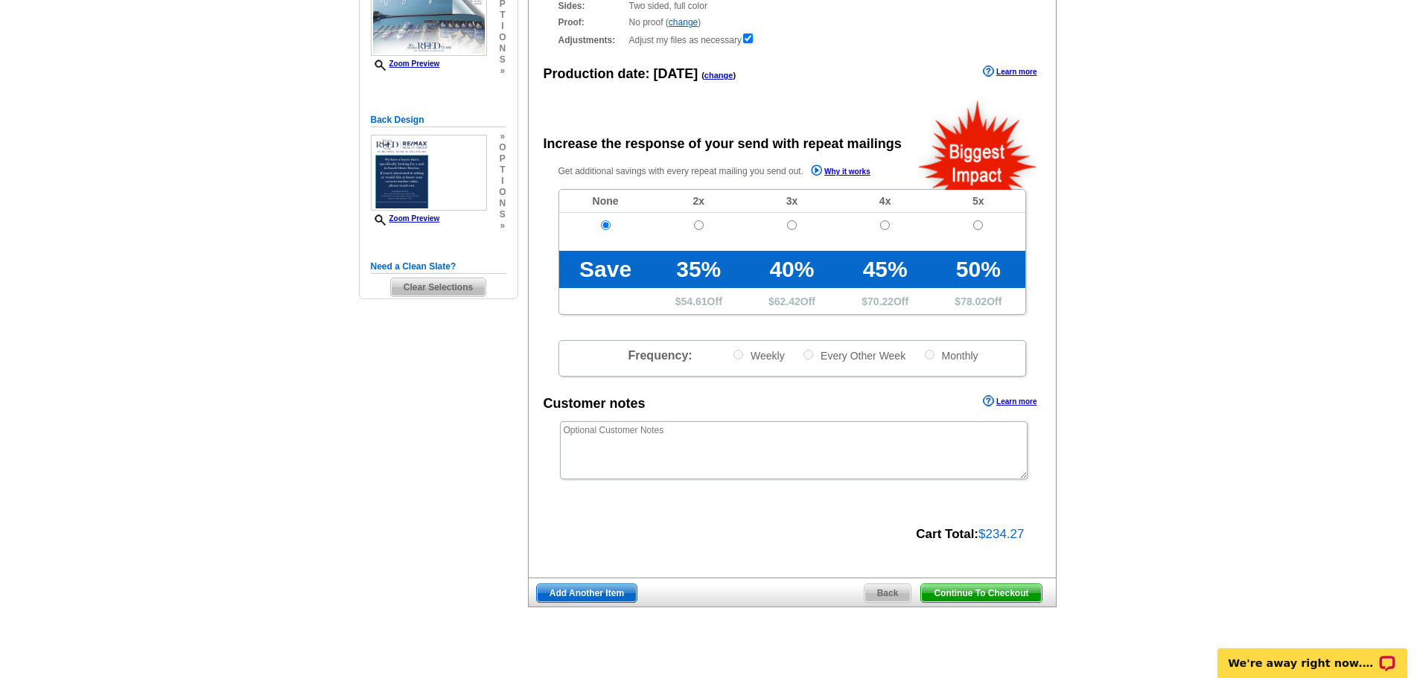
click at [989, 602] on span "Continue To Checkout" at bounding box center [981, 593] width 120 height 18
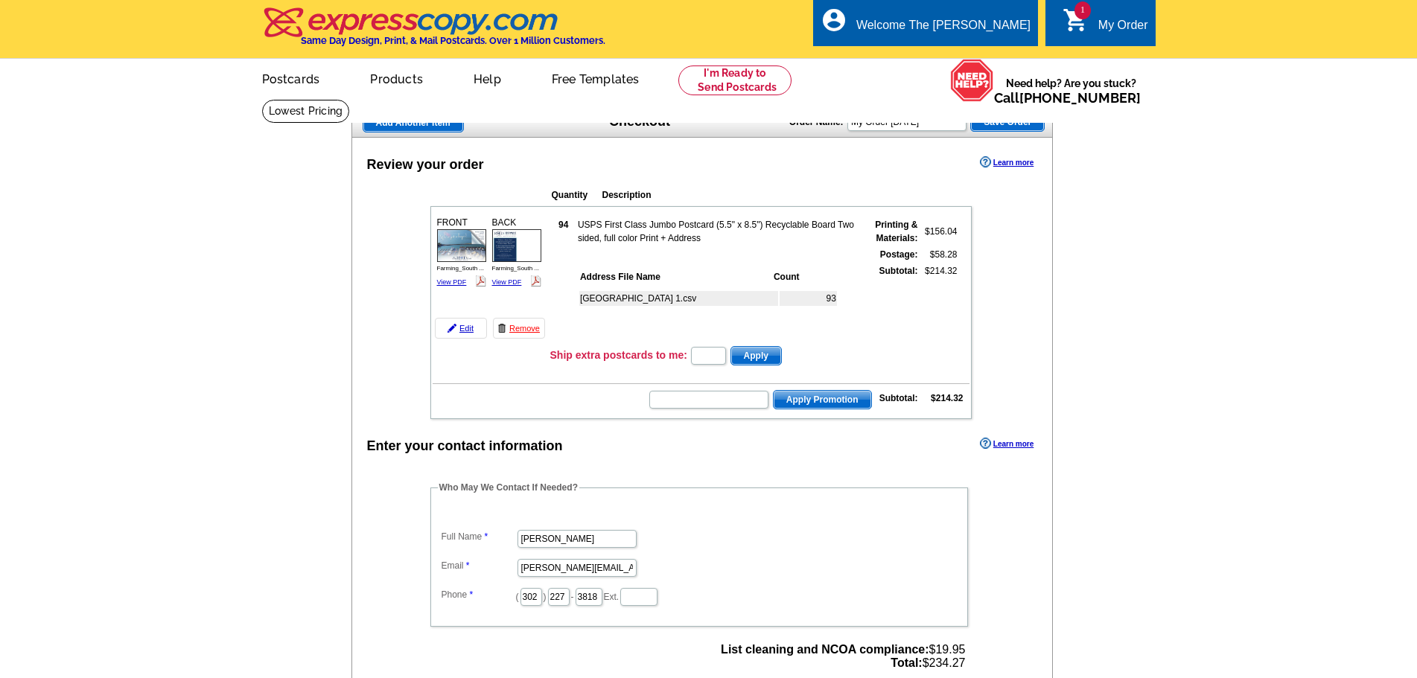
click at [700, 394] on td "Apply Promotion Subtotal: $214.32" at bounding box center [701, 398] width 537 height 25
click at [702, 401] on input "text" at bounding box center [708, 400] width 119 height 18
type input "C"
type input "GROW0925"
click at [849, 402] on span "Apply Promotion" at bounding box center [823, 400] width 98 height 18
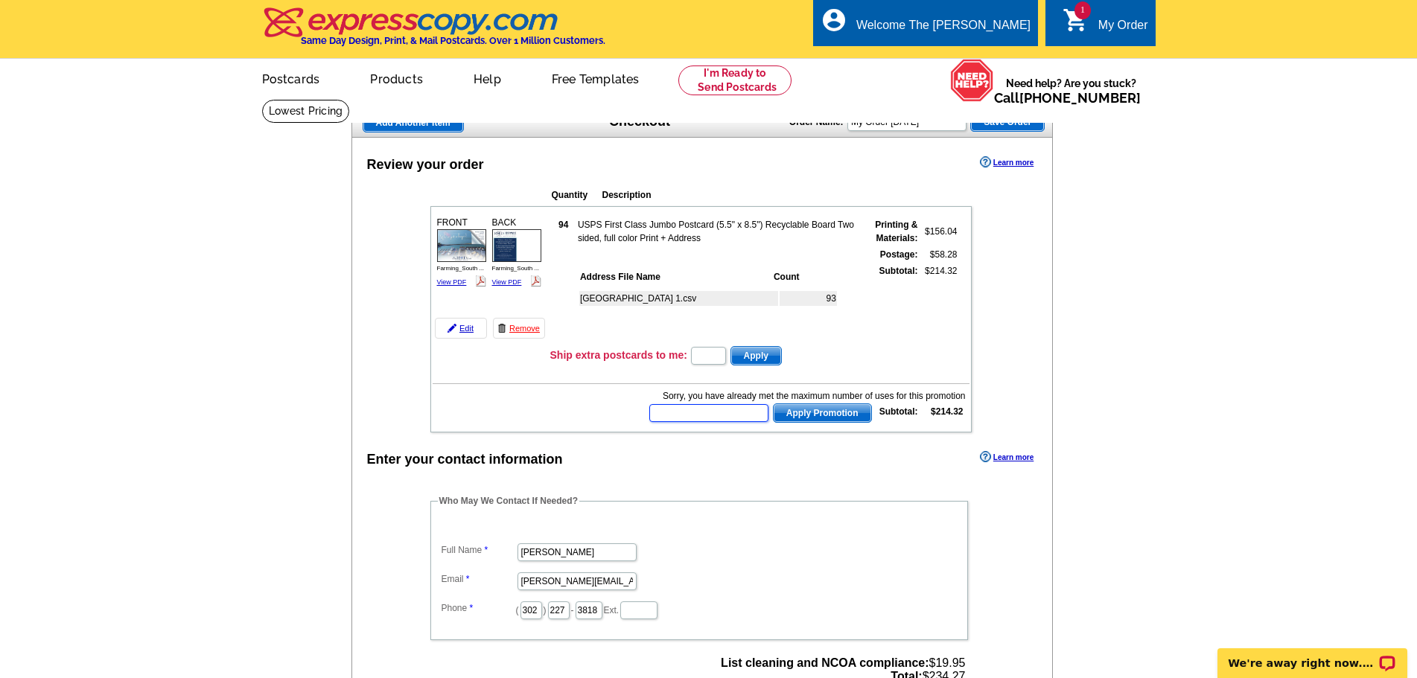
click at [696, 408] on input "text" at bounding box center [708, 413] width 119 height 18
type input "CHAT20"
click at [847, 414] on span "Apply Promotion" at bounding box center [823, 413] width 98 height 18
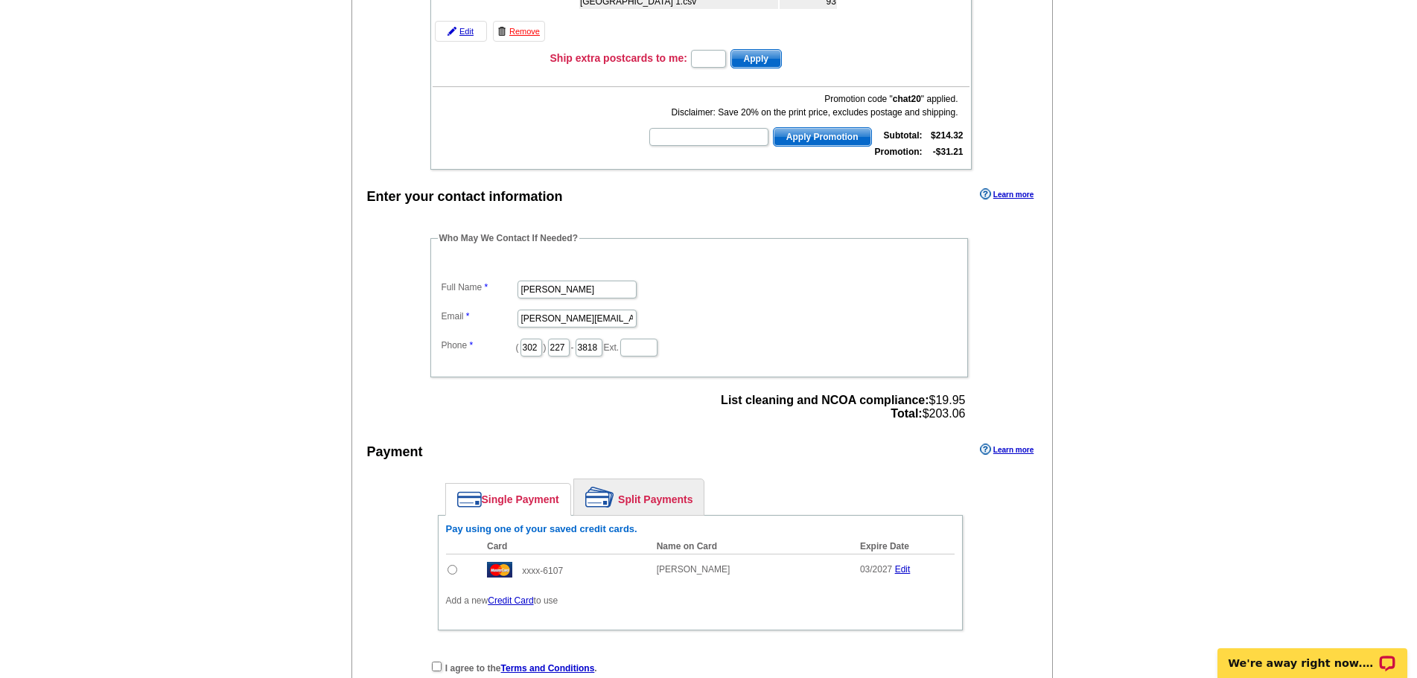
scroll to position [447, 0]
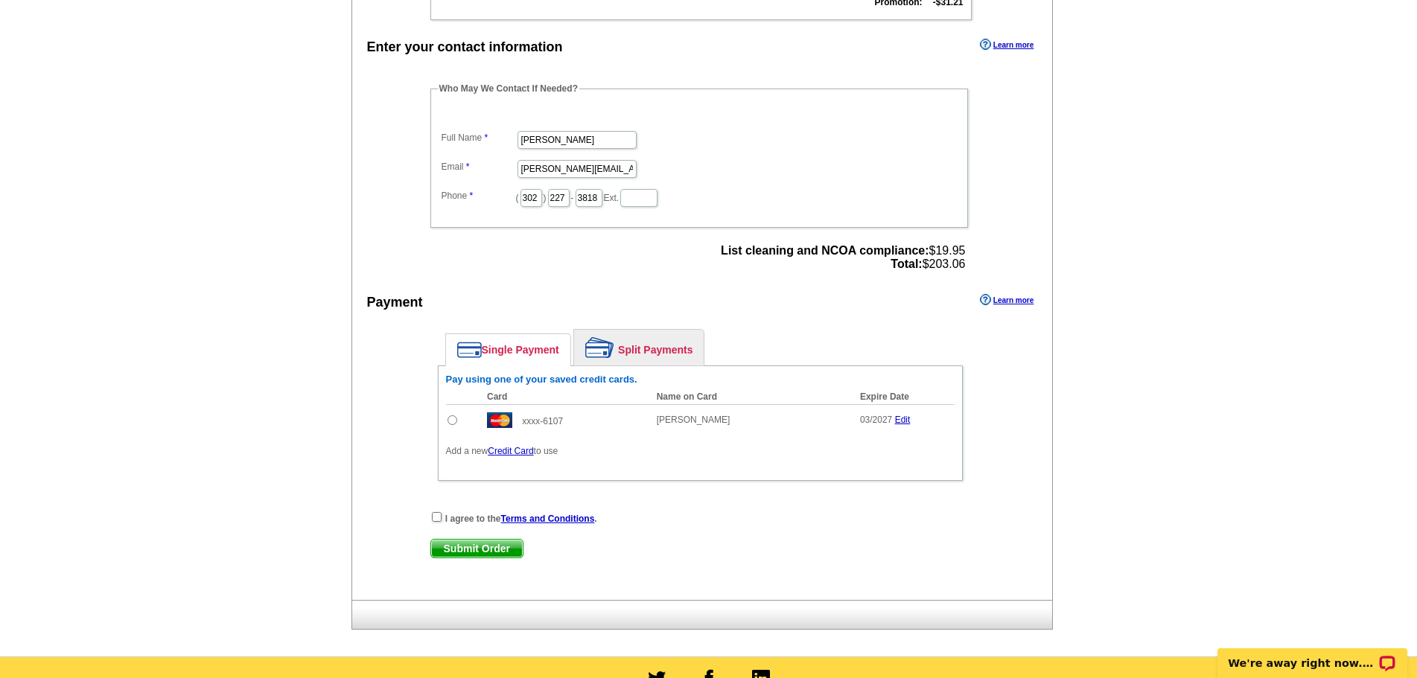
click at [453, 419] on input "radio" at bounding box center [452, 420] width 10 height 10
radio input "true"
click at [440, 514] on input "checkbox" at bounding box center [437, 517] width 10 height 10
checkbox input "true"
click at [474, 556] on span "Submit Order" at bounding box center [477, 549] width 92 height 18
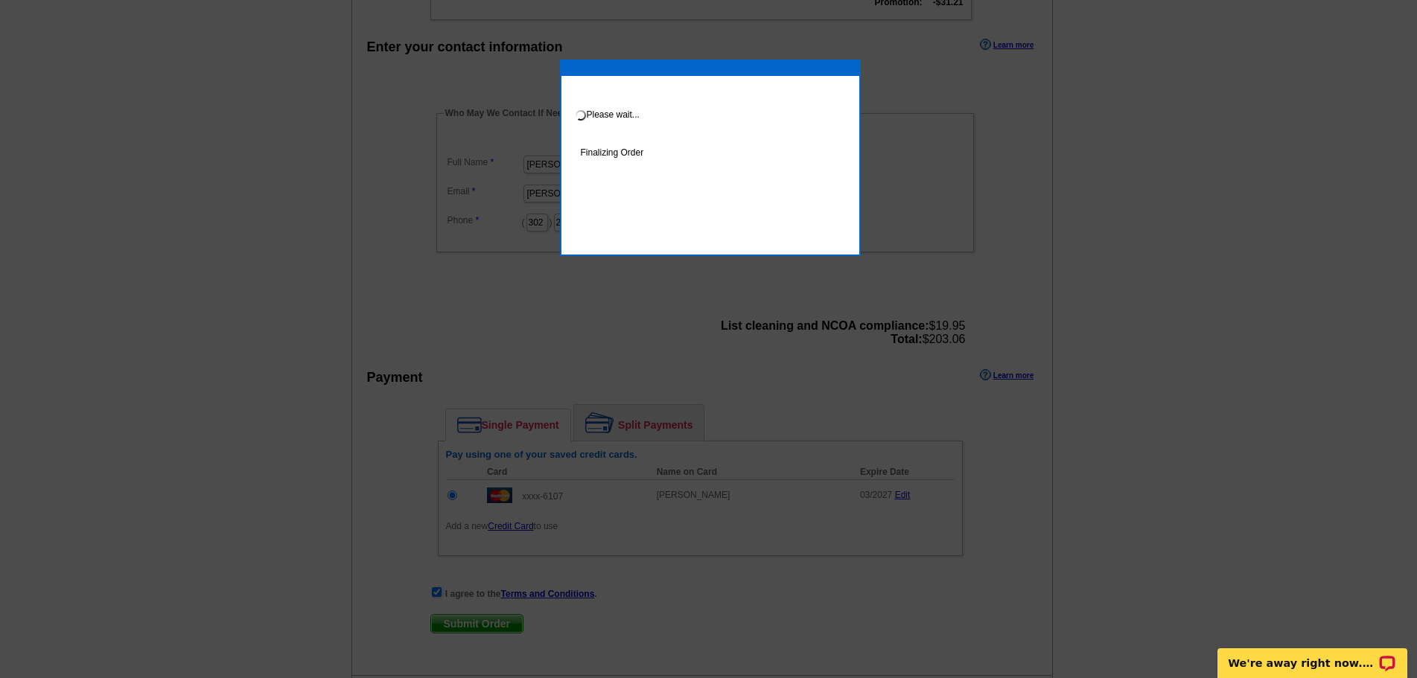
scroll to position [278, 0]
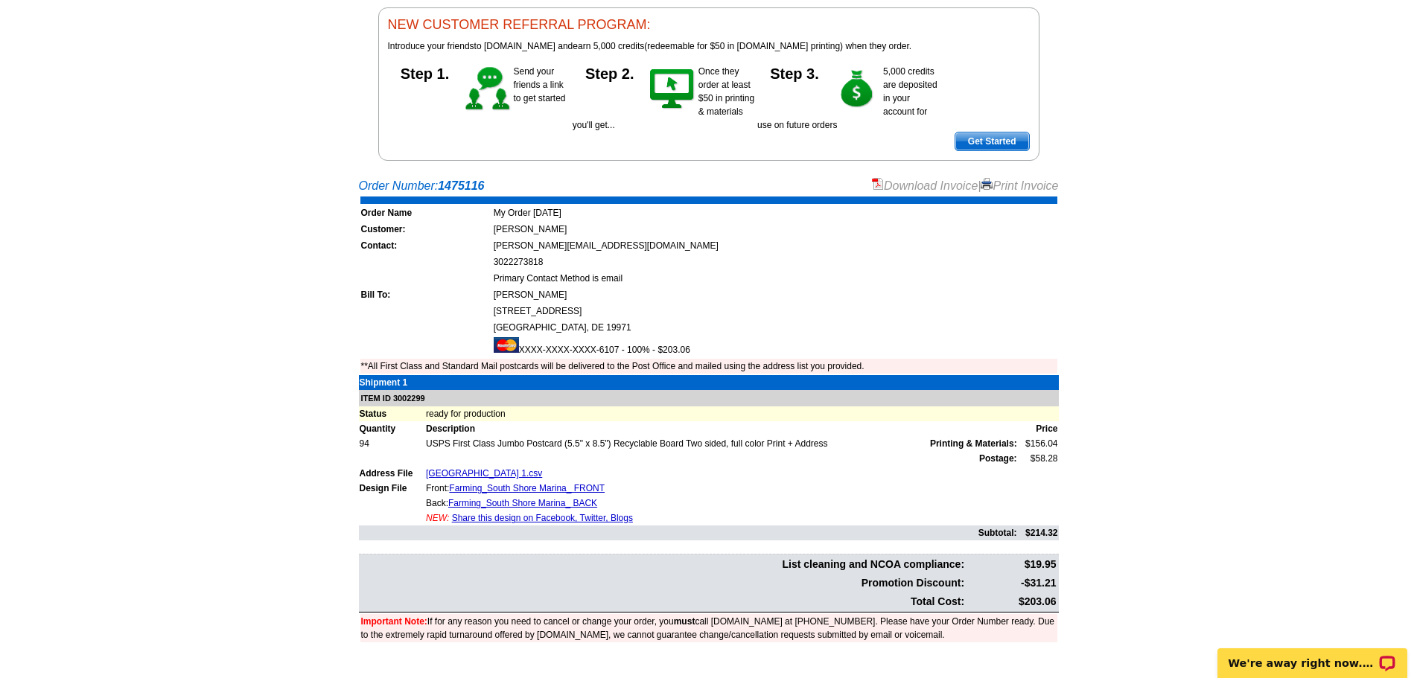
scroll to position [74, 0]
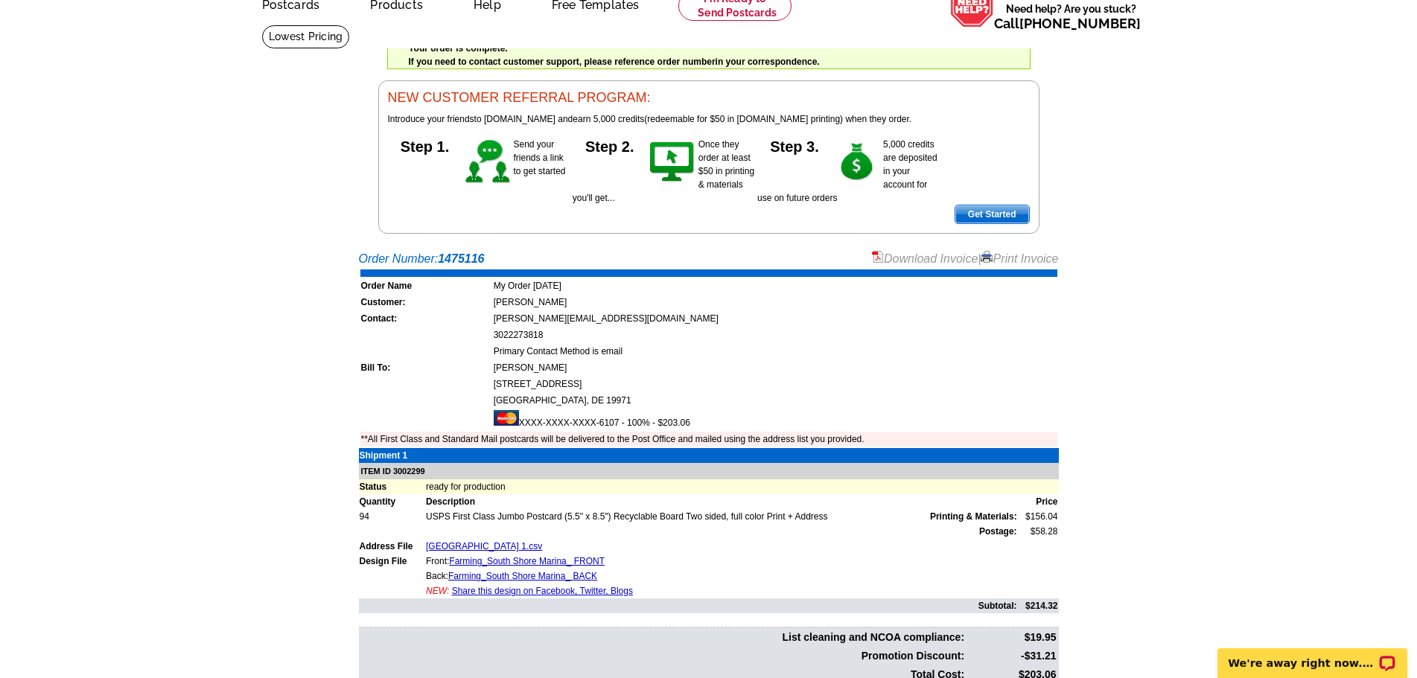
click at [922, 261] on link "Download Invoice" at bounding box center [925, 258] width 106 height 13
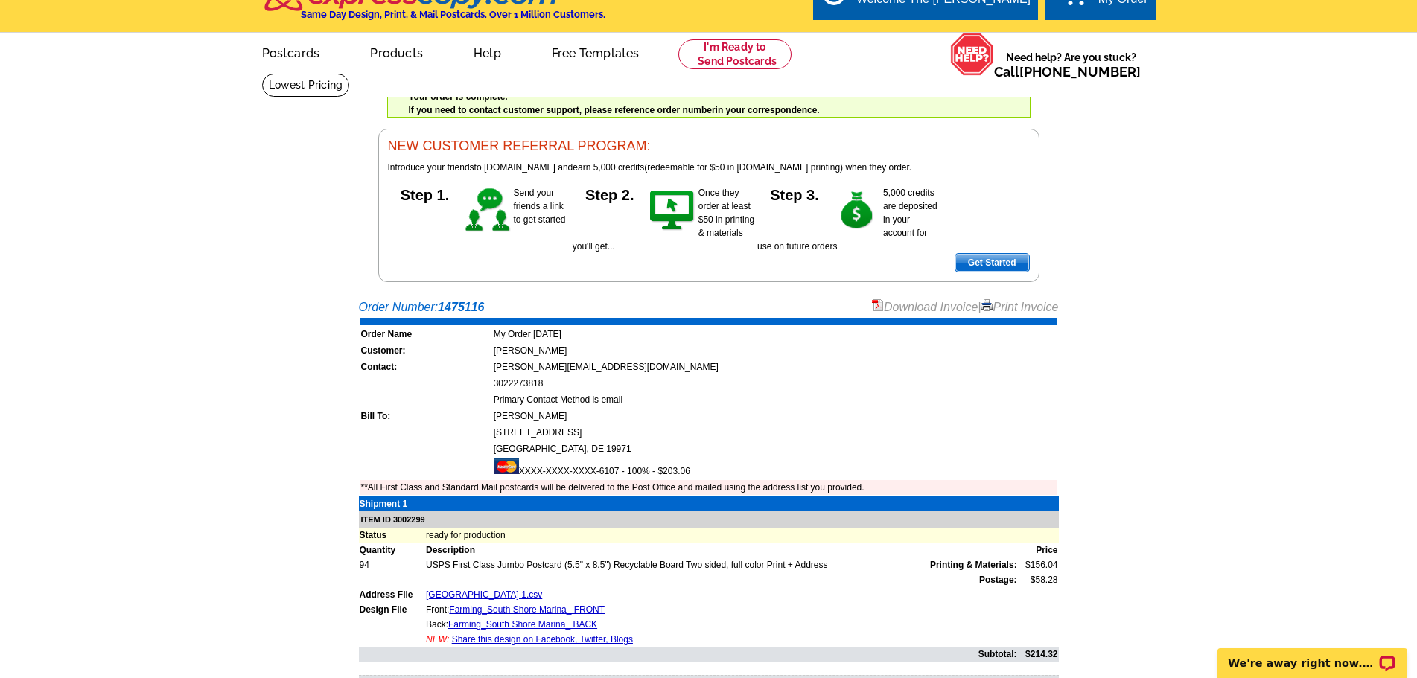
scroll to position [0, 0]
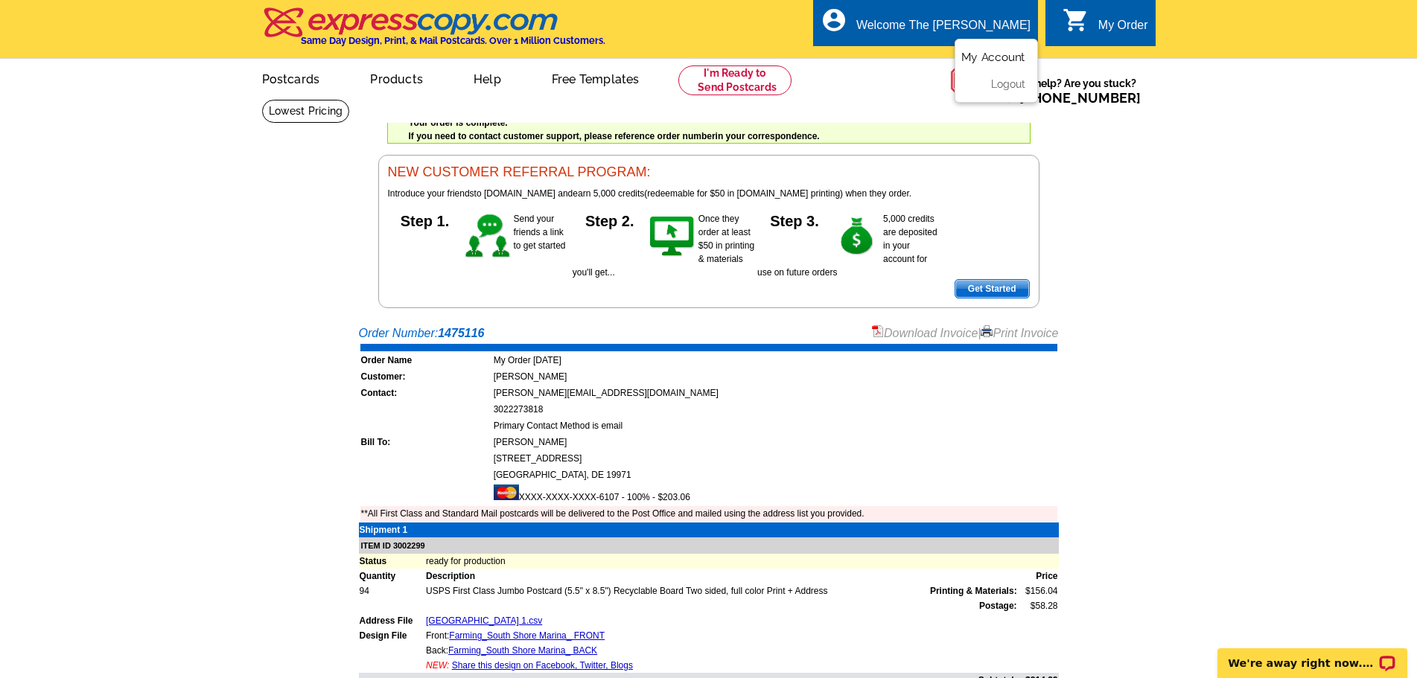
click at [979, 60] on link "My Account" at bounding box center [993, 57] width 64 height 13
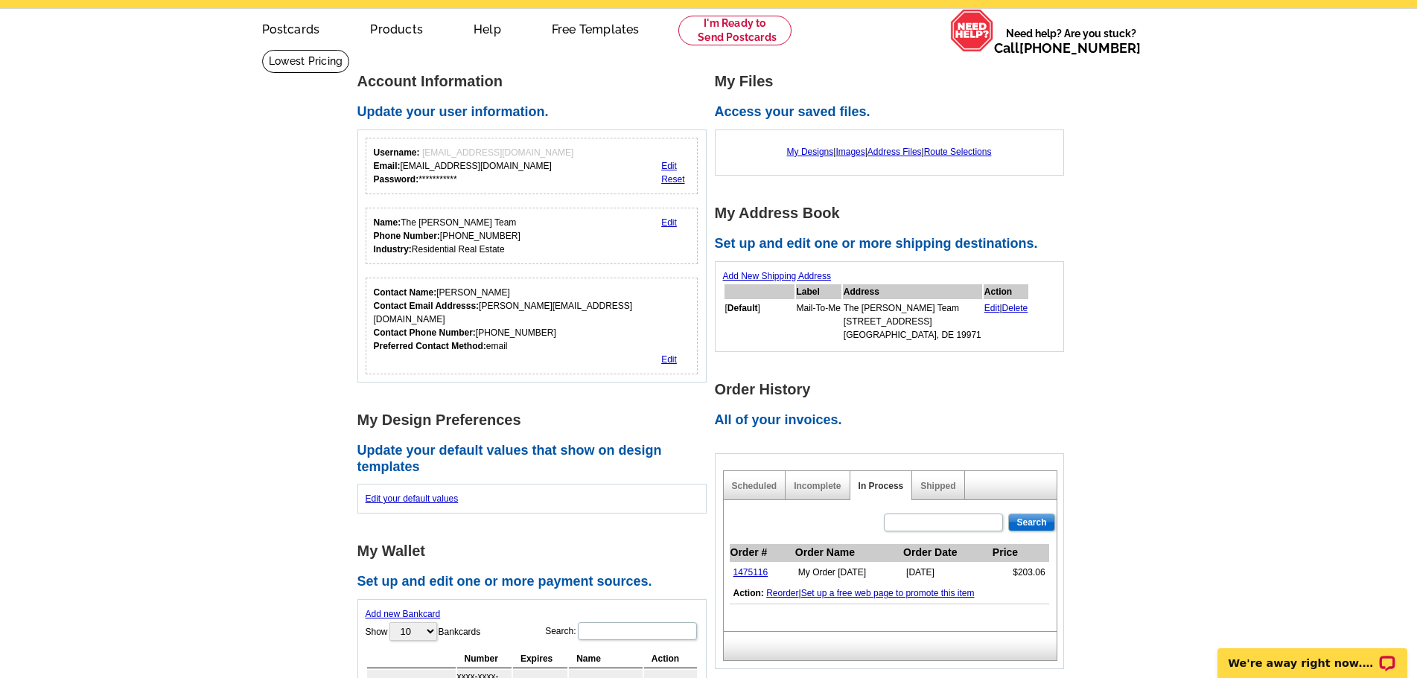
scroll to position [372, 0]
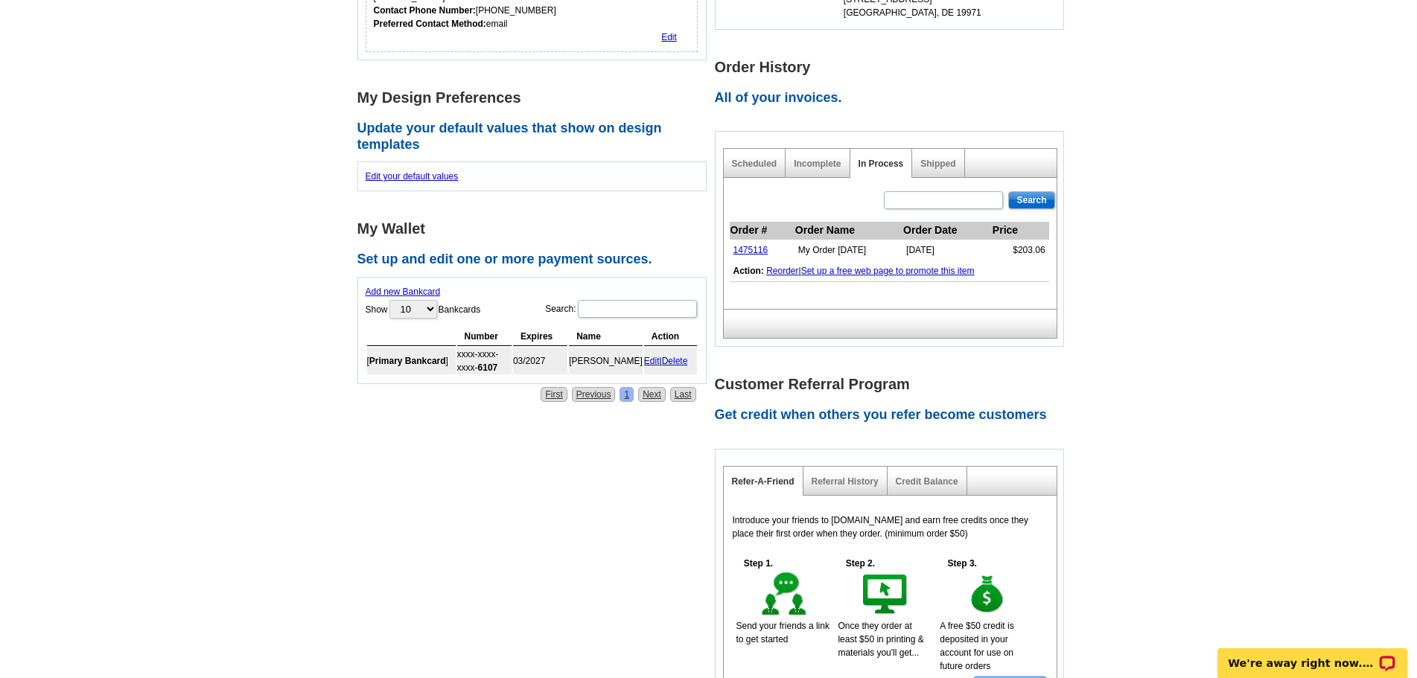
click at [934, 159] on div "Shipped" at bounding box center [938, 163] width 52 height 29
